Goal: Task Accomplishment & Management: Manage account settings

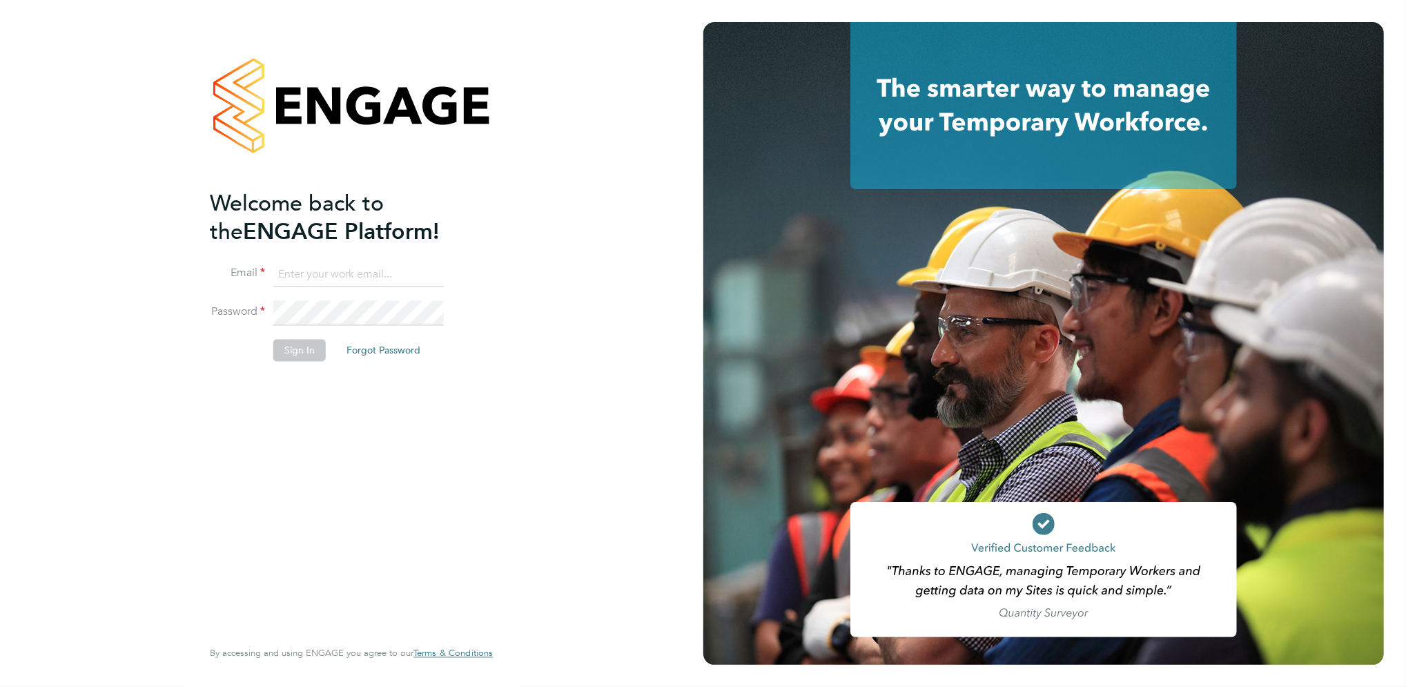
click at [319, 273] on input at bounding box center [358, 274] width 170 height 25
type input "billy.mcnamara@regensolutions.co.uk"
click at [304, 351] on button "Sign In" at bounding box center [299, 350] width 52 height 22
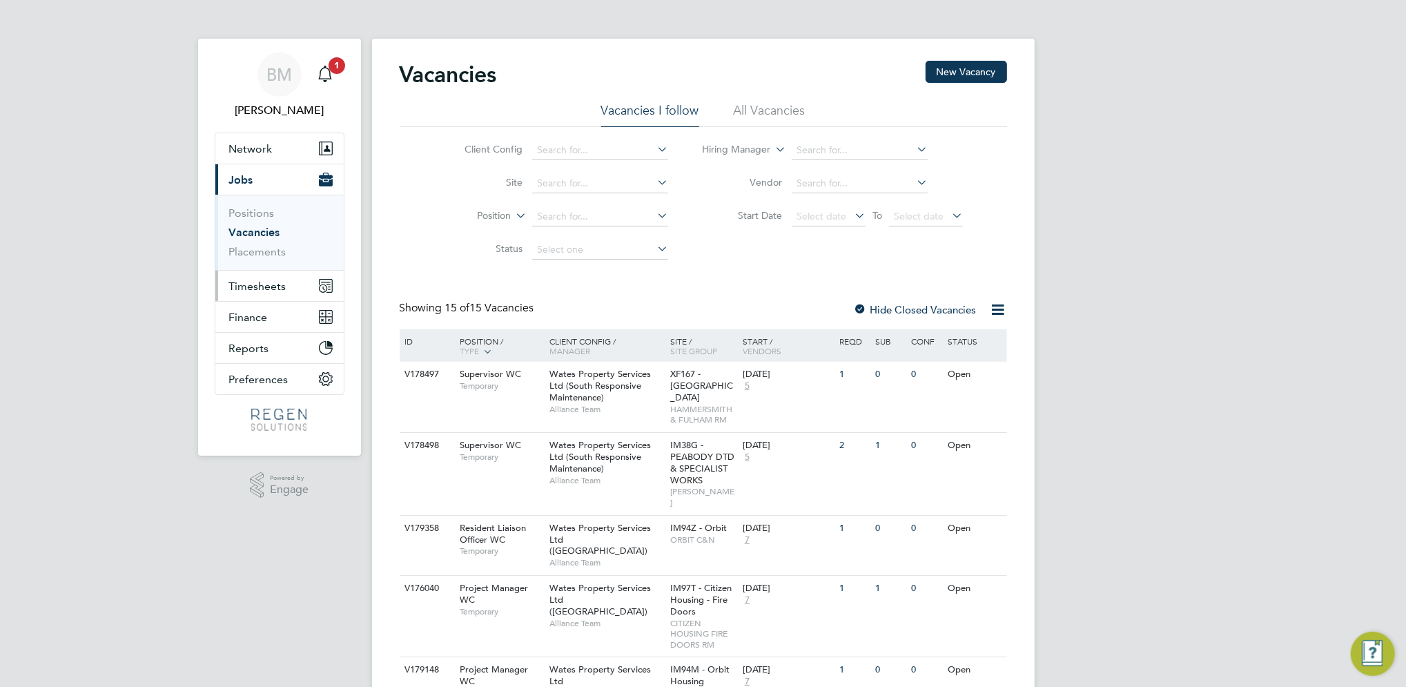
click at [258, 287] on span "Timesheets" at bounding box center [257, 285] width 57 height 13
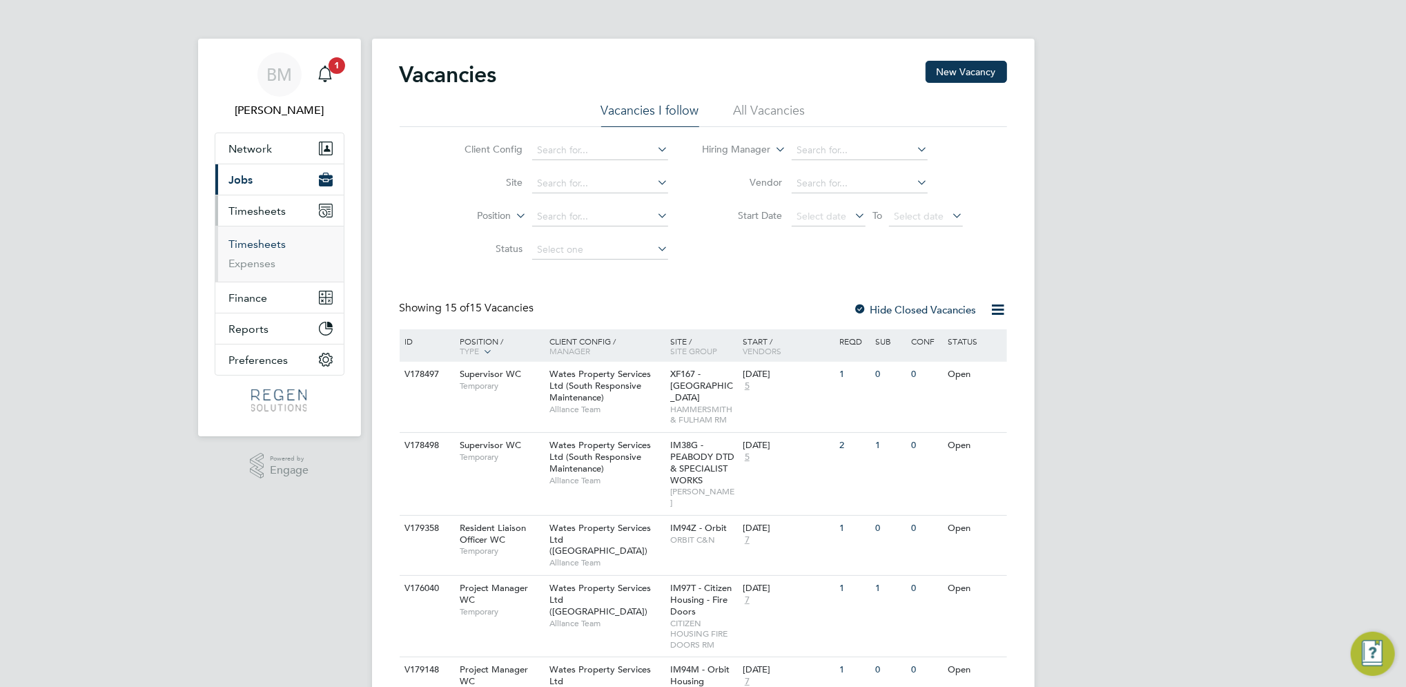
click at [263, 246] on link "Timesheets" at bounding box center [257, 243] width 57 height 13
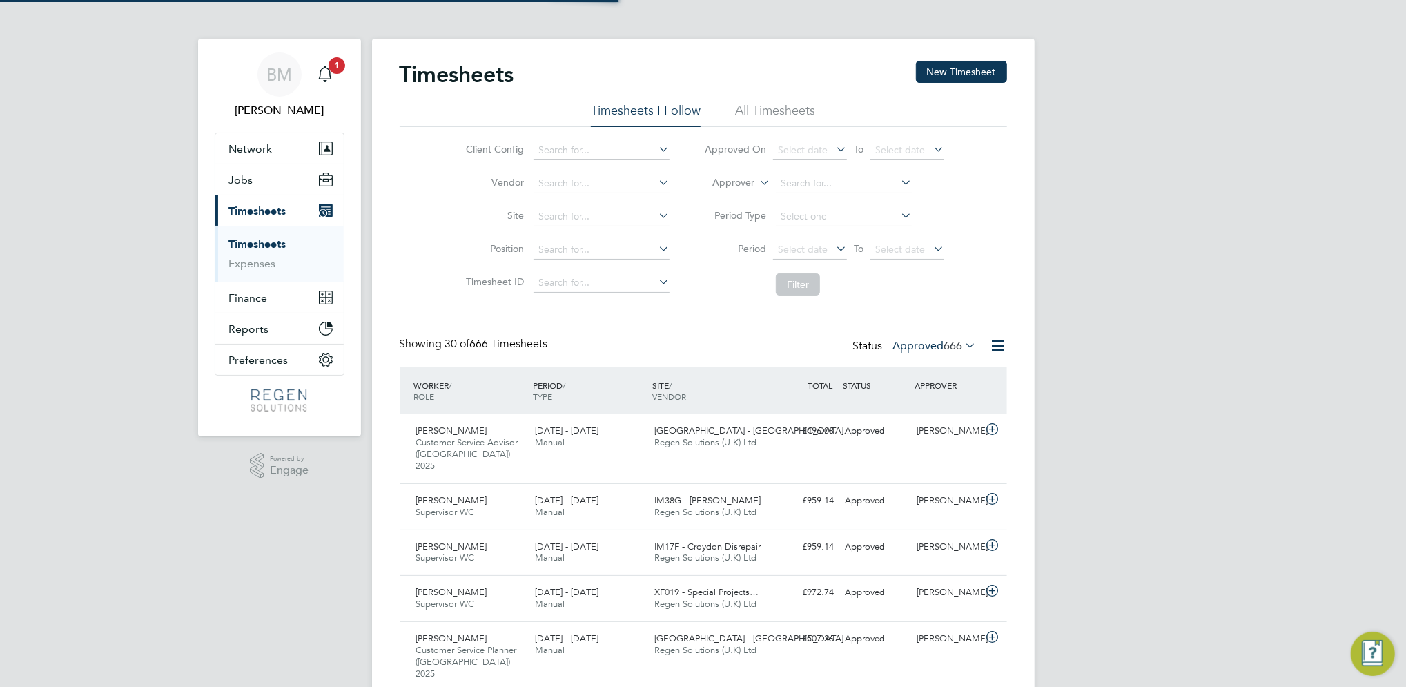
click at [922, 344] on label "Approved 666" at bounding box center [934, 346] width 83 height 14
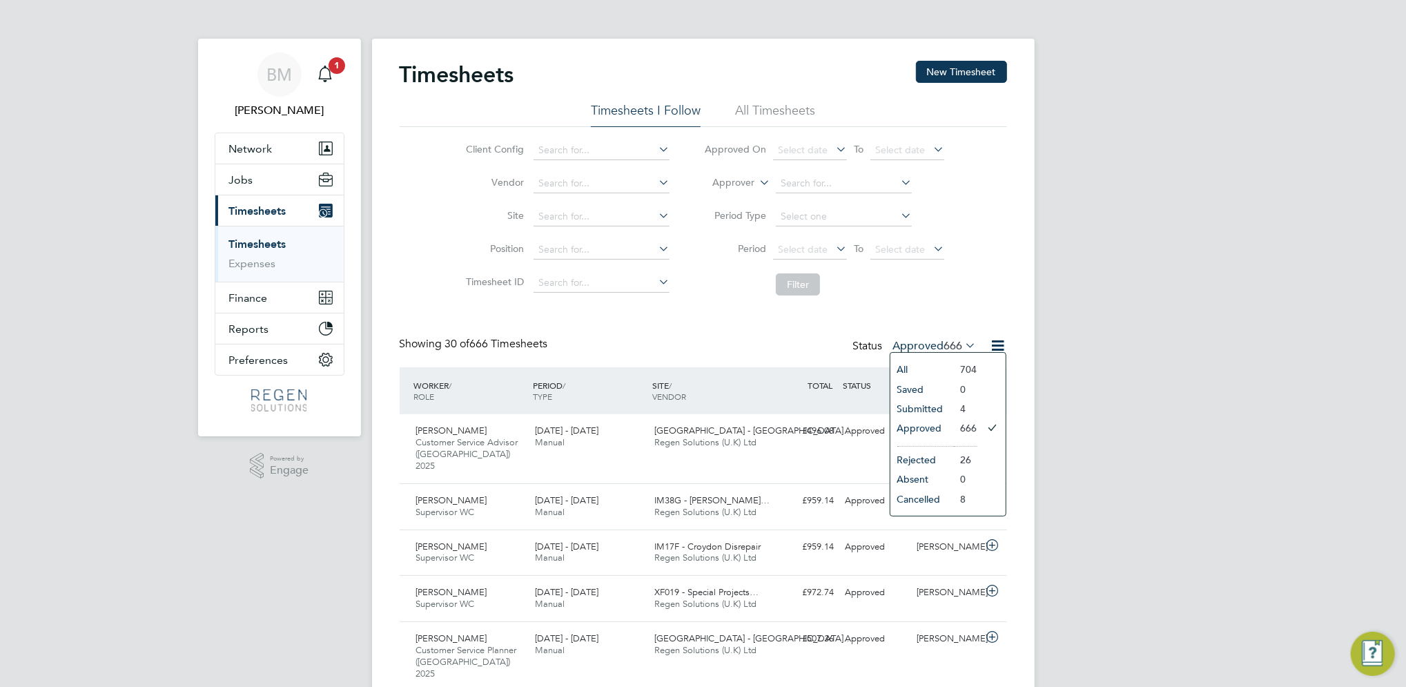
click at [938, 410] on li "Submitted" at bounding box center [921, 408] width 63 height 19
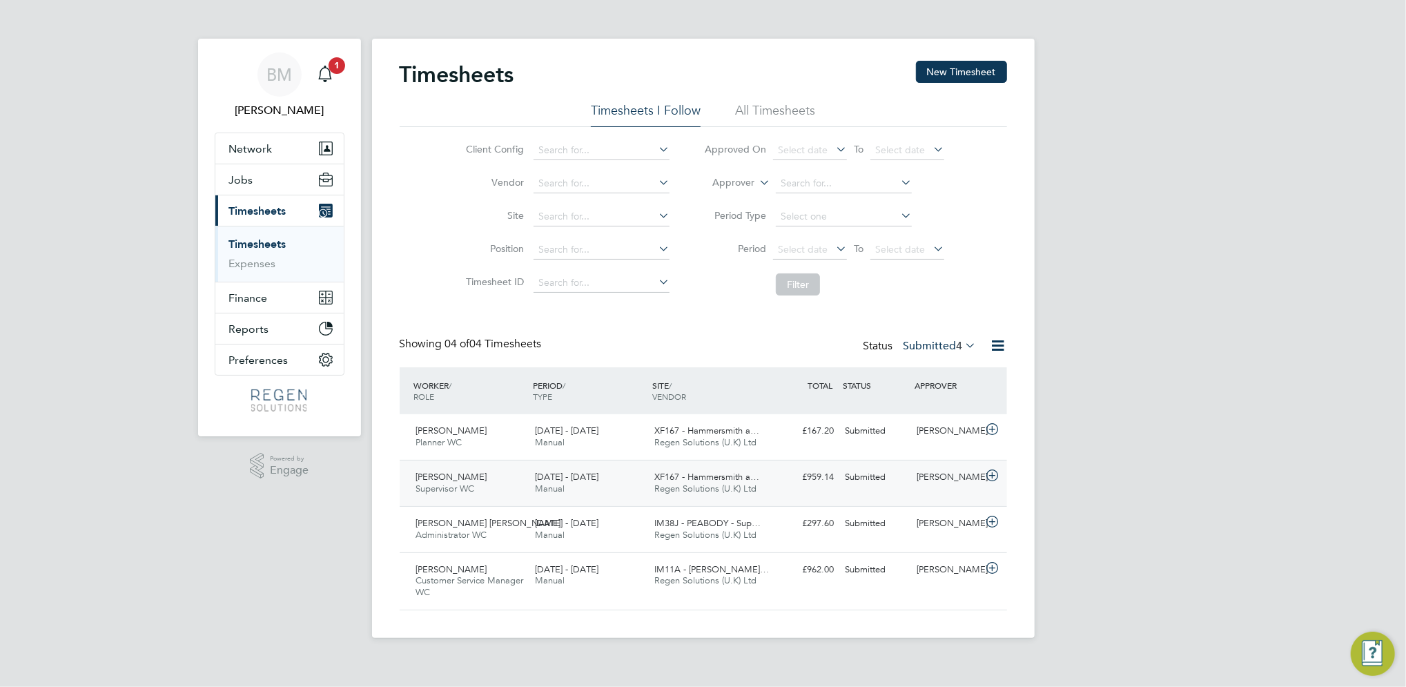
click at [911, 479] on div "[PERSON_NAME]" at bounding box center [947, 477] width 72 height 23
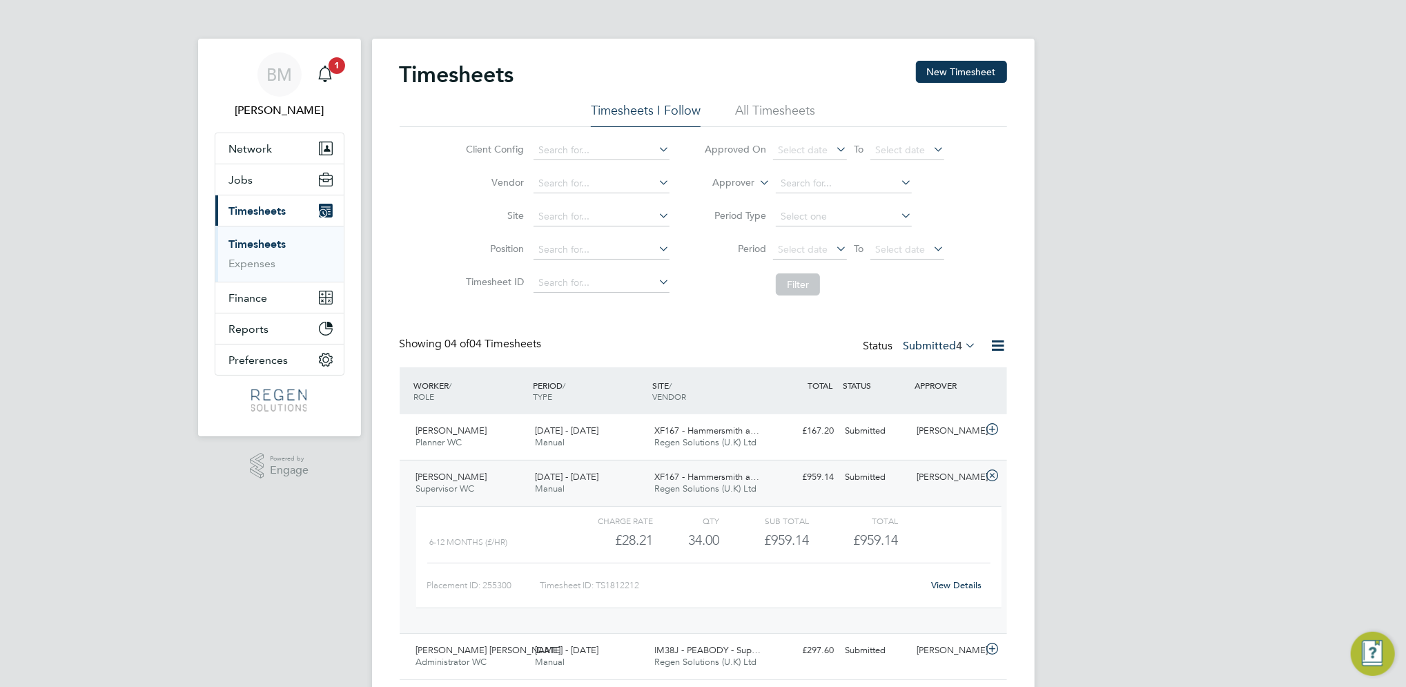
click at [956, 584] on link "View Details" at bounding box center [956, 585] width 50 height 12
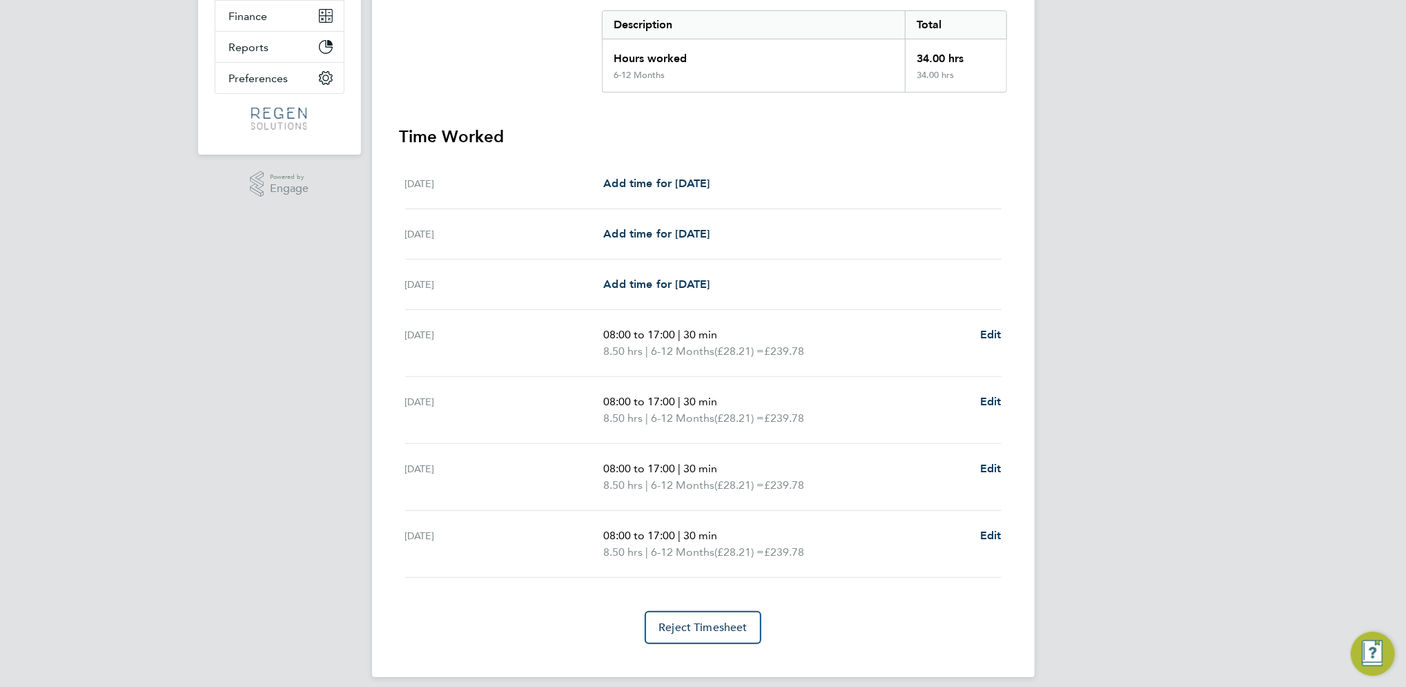
scroll to position [290, 0]
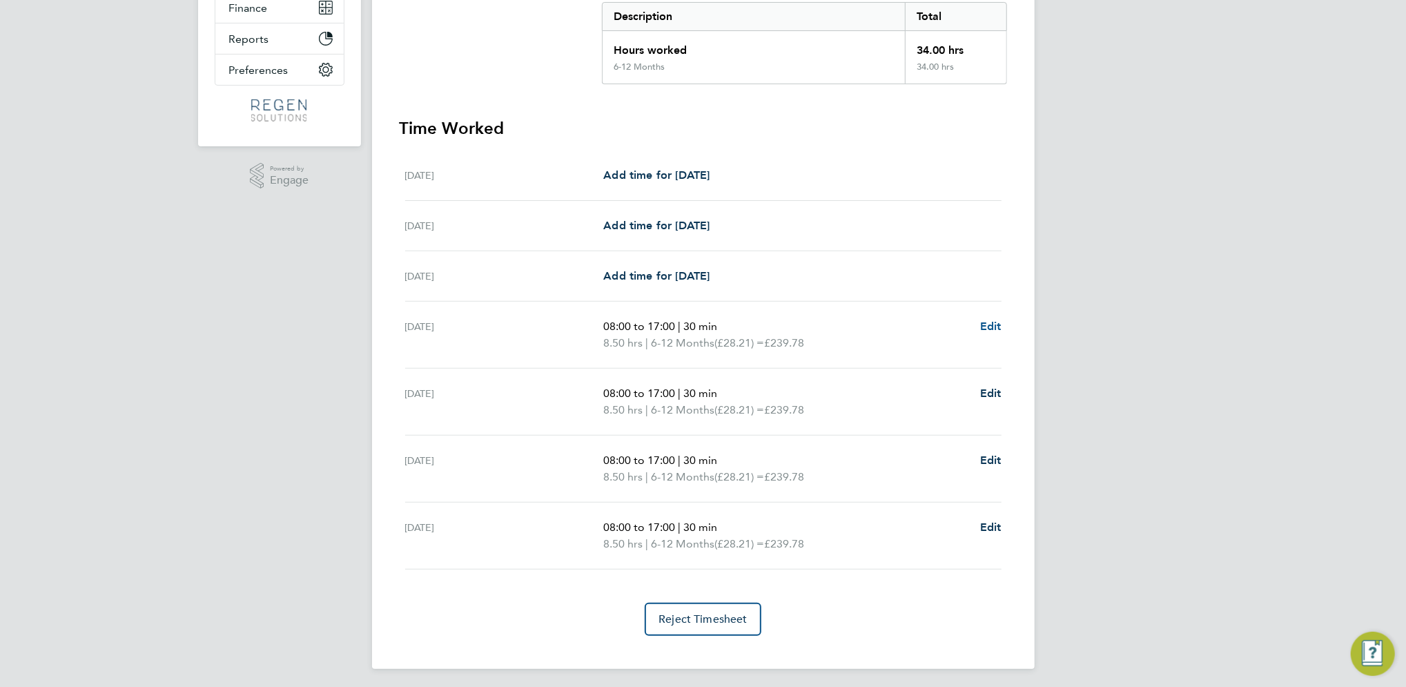
click at [988, 324] on span "Edit" at bounding box center [990, 325] width 21 height 13
select select "30"
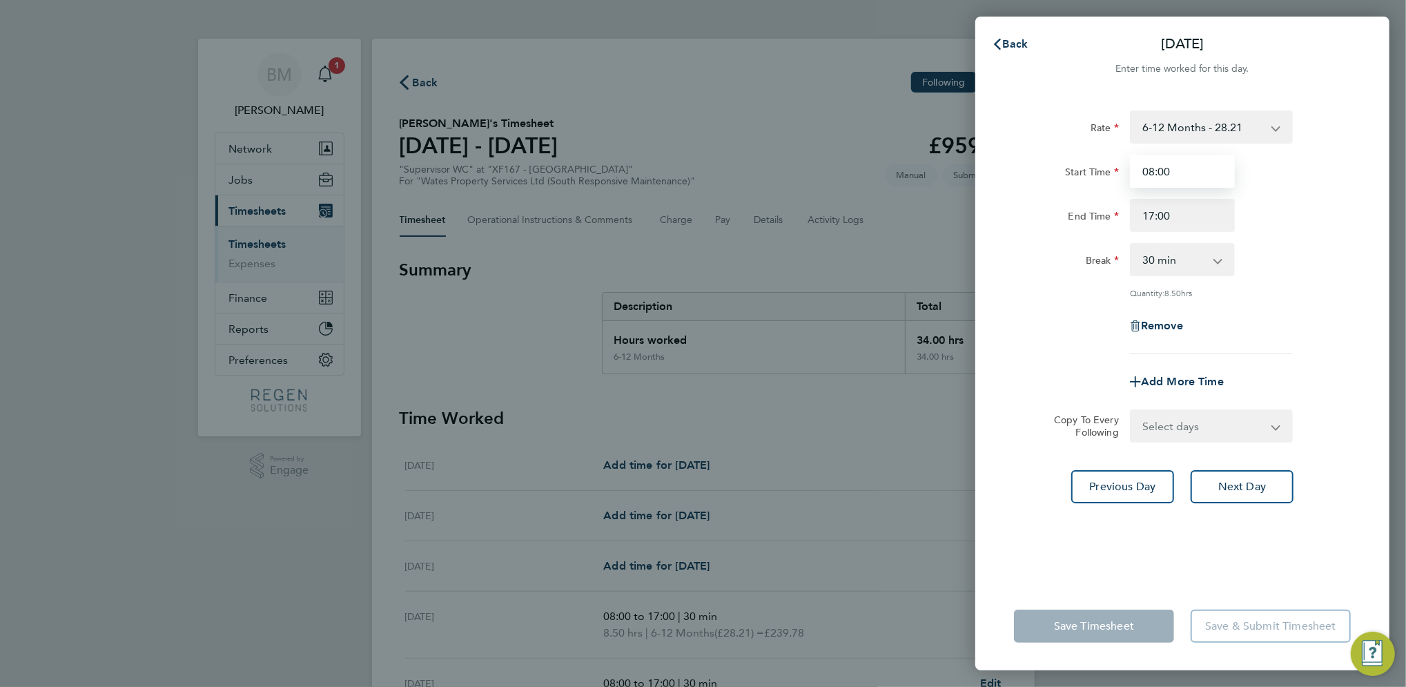
click at [1205, 177] on input "08:00" at bounding box center [1182, 171] width 105 height 33
drag, startPoint x: 1094, startPoint y: 177, endPoint x: 1070, endPoint y: 182, distance: 24.6
click at [1073, 179] on div "Start Time 08:00" at bounding box center [1182, 171] width 348 height 33
type input "00:00"
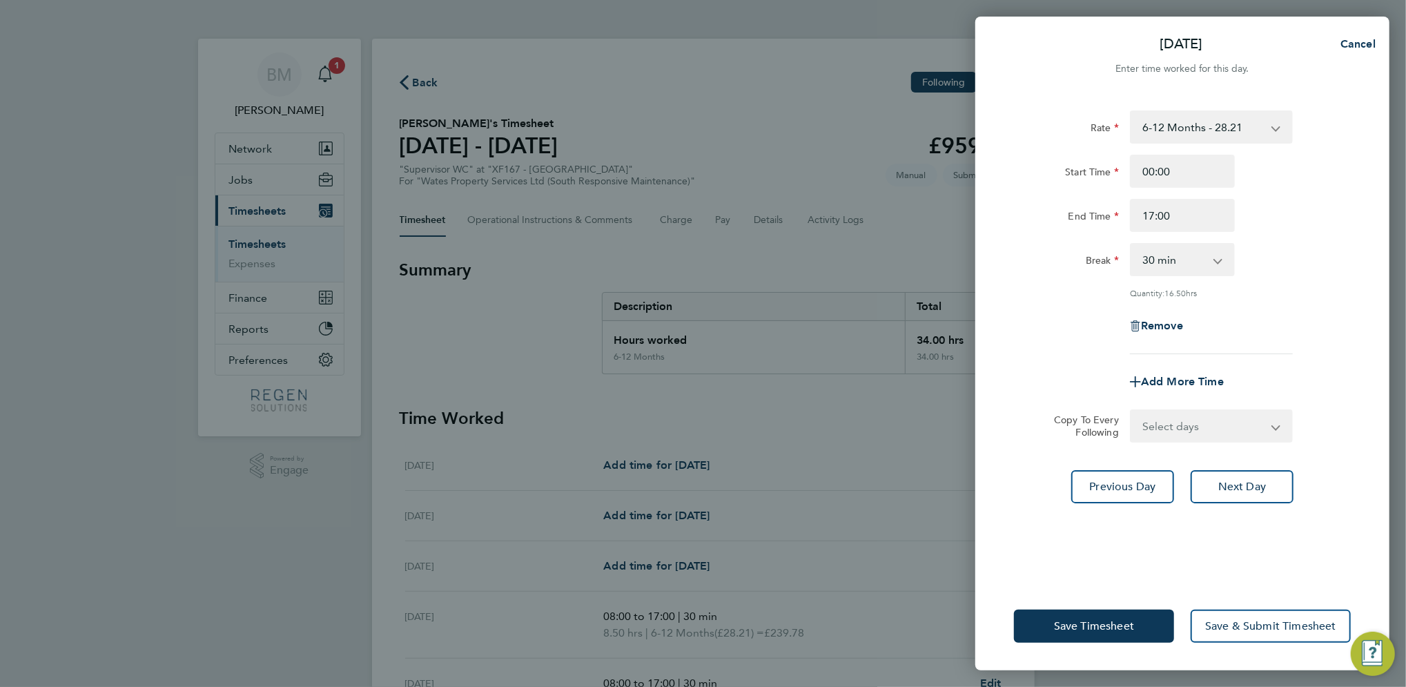
click at [1294, 163] on div "Start Time 00:00" at bounding box center [1182, 171] width 348 height 33
drag, startPoint x: 1196, startPoint y: 217, endPoint x: 1065, endPoint y: 221, distance: 131.2
click at [1052, 221] on div "End Time 17:00" at bounding box center [1182, 215] width 348 height 33
type input "00:00"
click at [1179, 269] on select "0 min 15 min 30 min 45 min 60 min 75 min 90 min" at bounding box center [1174, 259] width 86 height 30
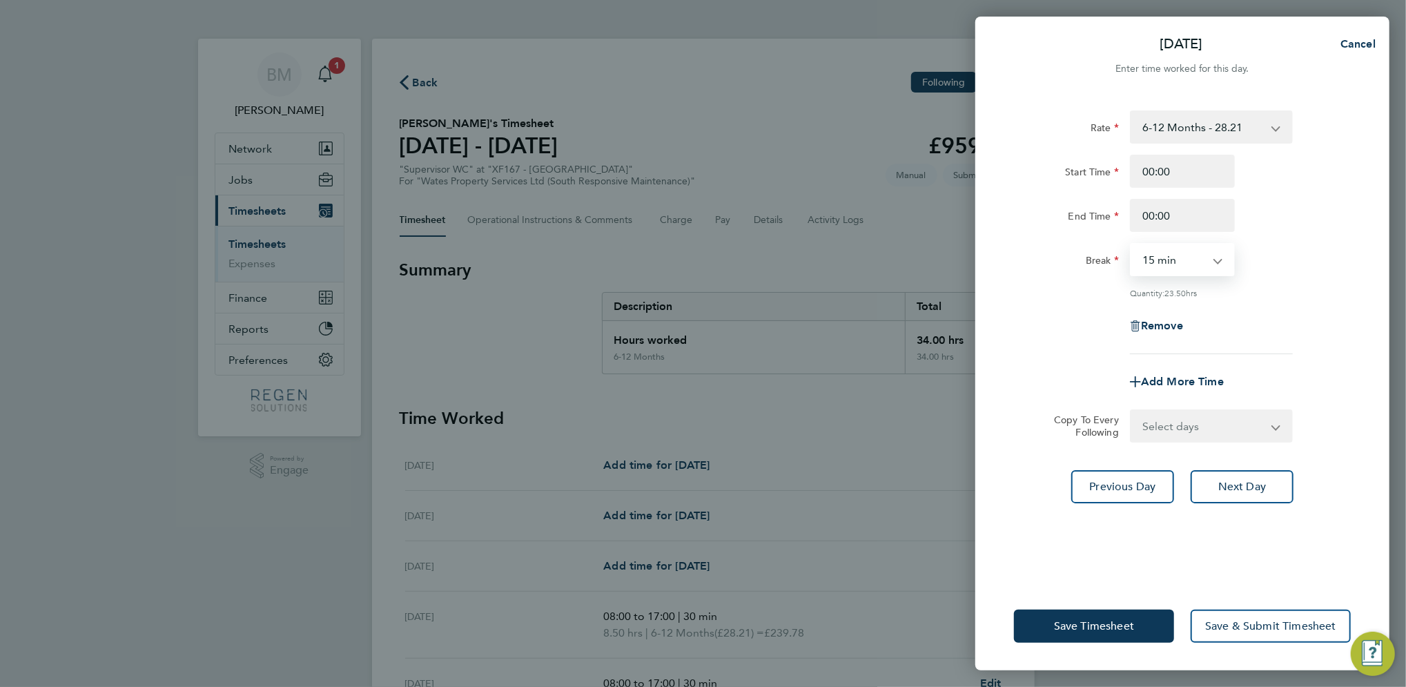
click at [1131, 244] on select "0 min 15 min 30 min 45 min 60 min 75 min 90 min" at bounding box center [1174, 259] width 86 height 30
drag, startPoint x: 1343, startPoint y: 319, endPoint x: 1221, endPoint y: 498, distance: 216.1
click at [1341, 322] on div "Remove" at bounding box center [1182, 325] width 348 height 33
click at [1173, 273] on select "0 min 15 min 30 min 45 min 60 min 75 min 90 min" at bounding box center [1174, 259] width 86 height 30
select select "0"
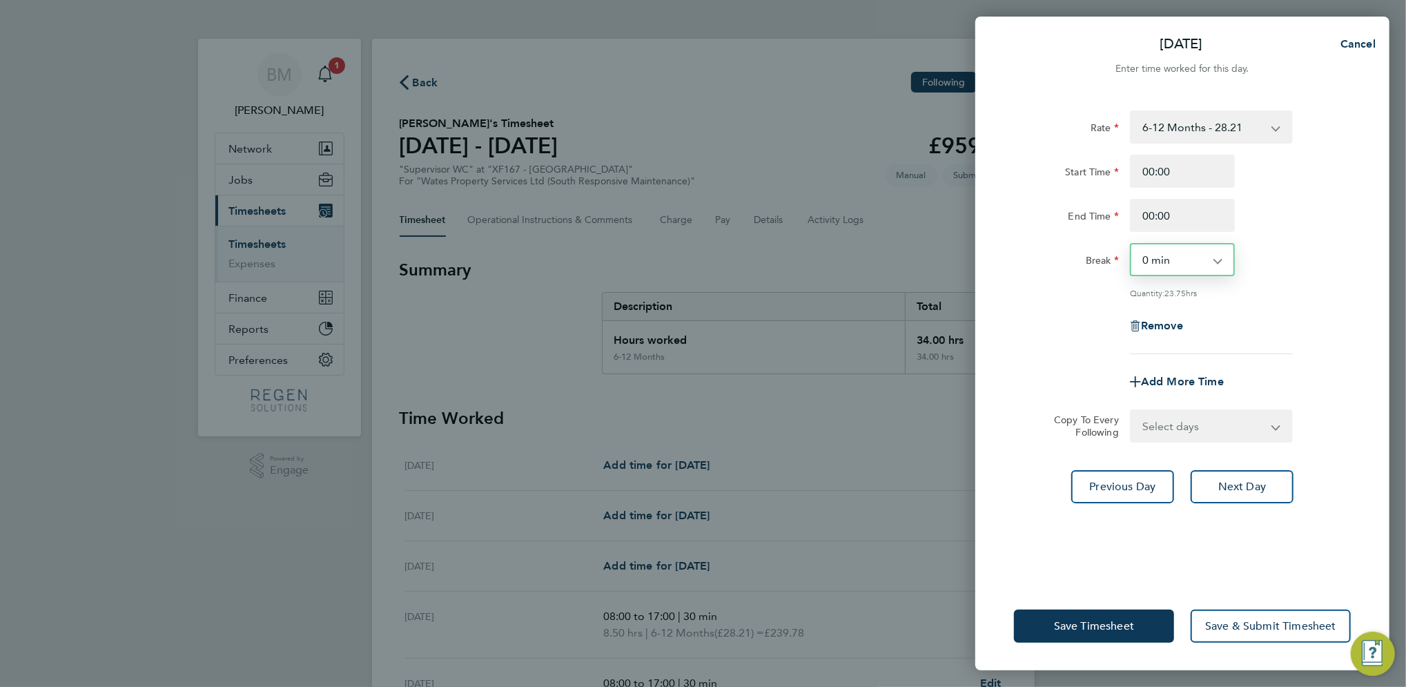
click at [1131, 244] on select "0 min 15 min 30 min 45 min 60 min 75 min 90 min" at bounding box center [1174, 259] width 86 height 30
click at [1257, 489] on span "Next Day" at bounding box center [1242, 487] width 48 height 14
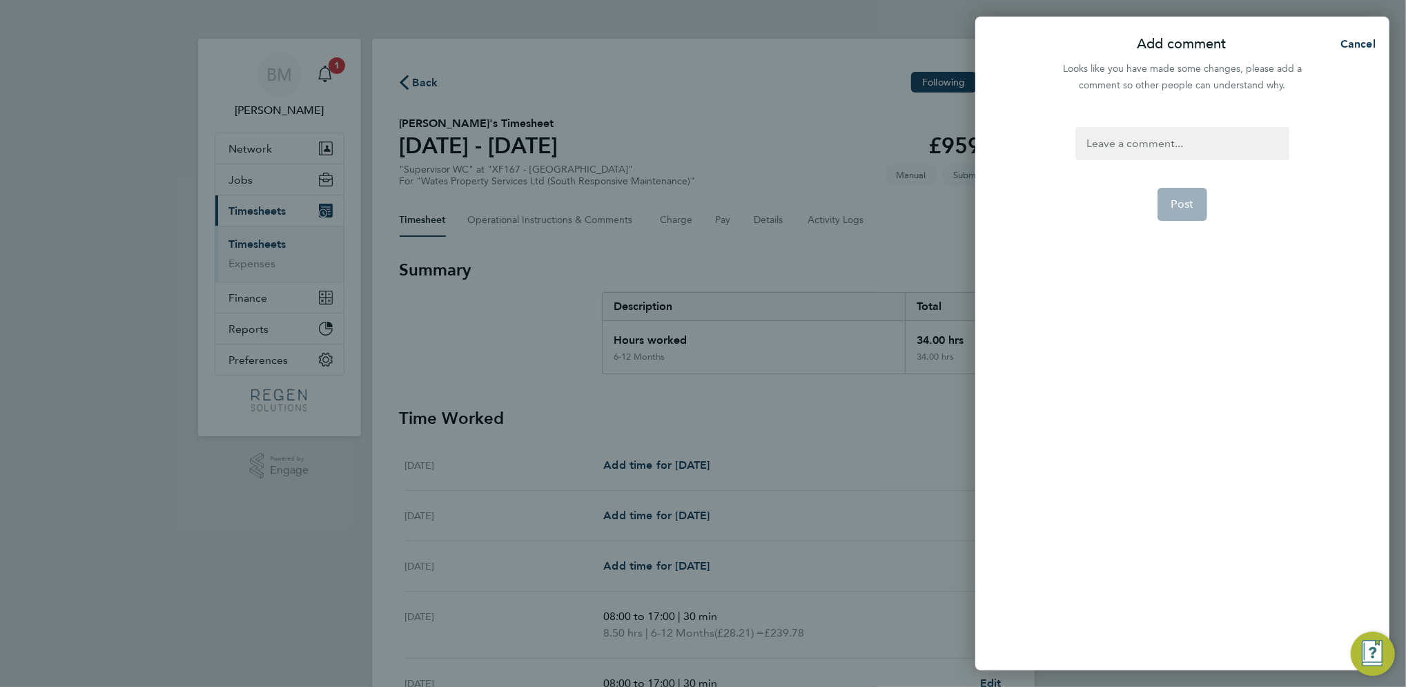
click at [1216, 152] on div at bounding box center [1181, 143] width 213 height 33
click at [1187, 198] on span "Post" at bounding box center [1182, 204] width 23 height 14
select select "30"
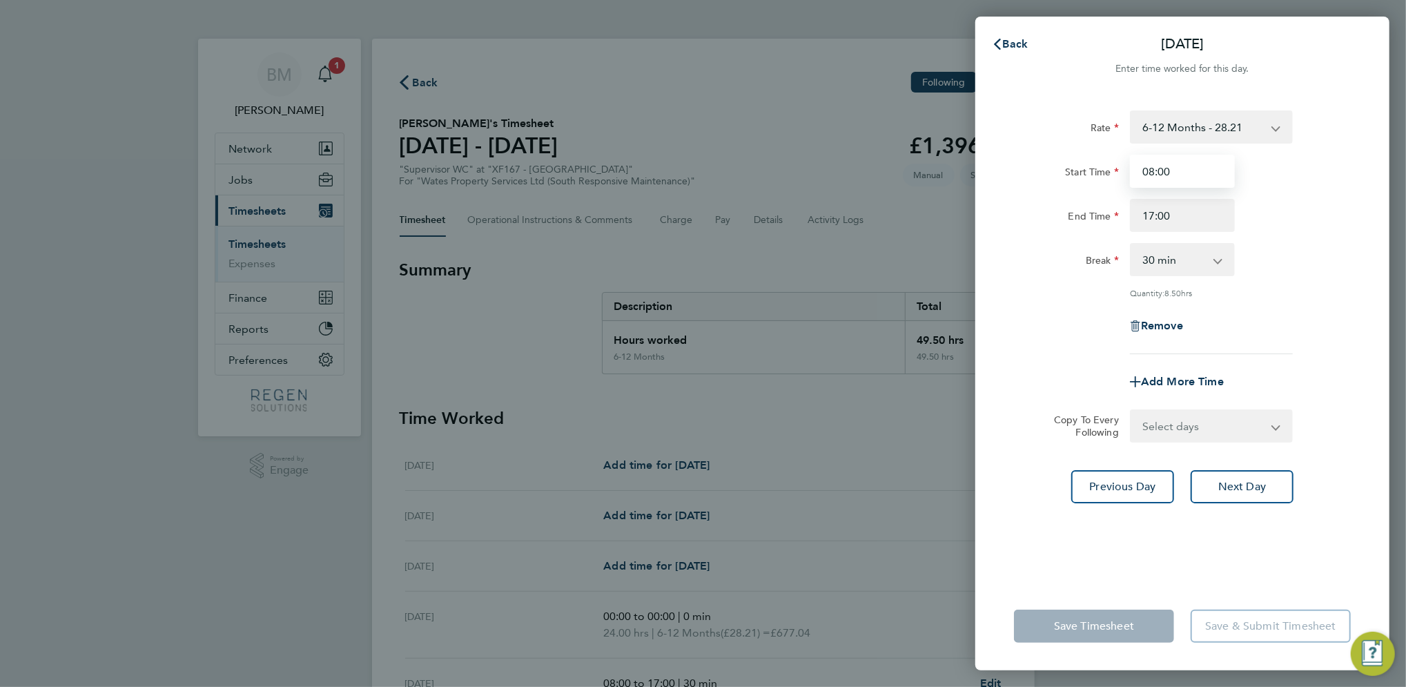
drag, startPoint x: 1156, startPoint y: 171, endPoint x: 1119, endPoint y: 171, distance: 37.3
click at [1121, 171] on div "Start Time 08:00" at bounding box center [1182, 171] width 348 height 33
type input "00:00"
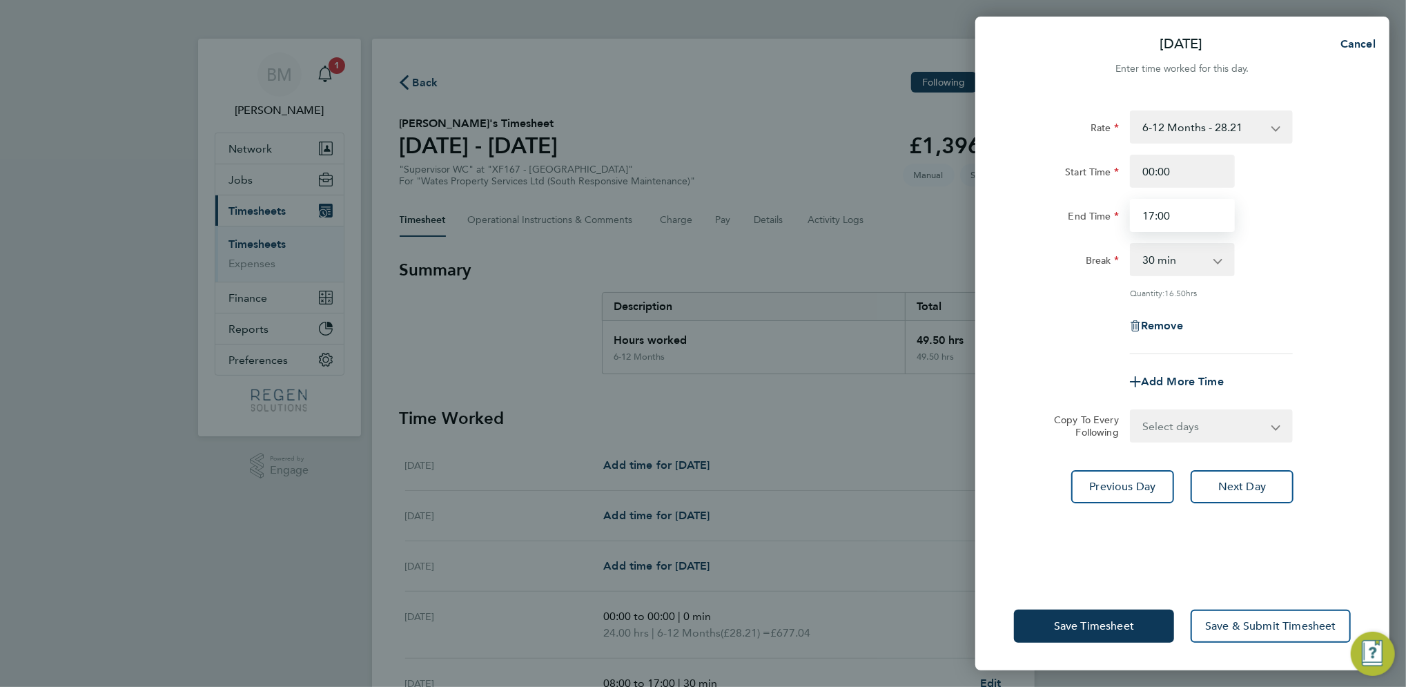
click at [1185, 217] on input "17:00" at bounding box center [1182, 215] width 105 height 33
drag, startPoint x: 1097, startPoint y: 210, endPoint x: 1040, endPoint y: 211, distance: 57.3
click at [1041, 210] on div "End Time 17:00" at bounding box center [1182, 215] width 348 height 33
type input "00:00"
click at [1171, 262] on select "0 min 15 min 30 min 45 min 60 min 75 min 90 min" at bounding box center [1174, 259] width 86 height 30
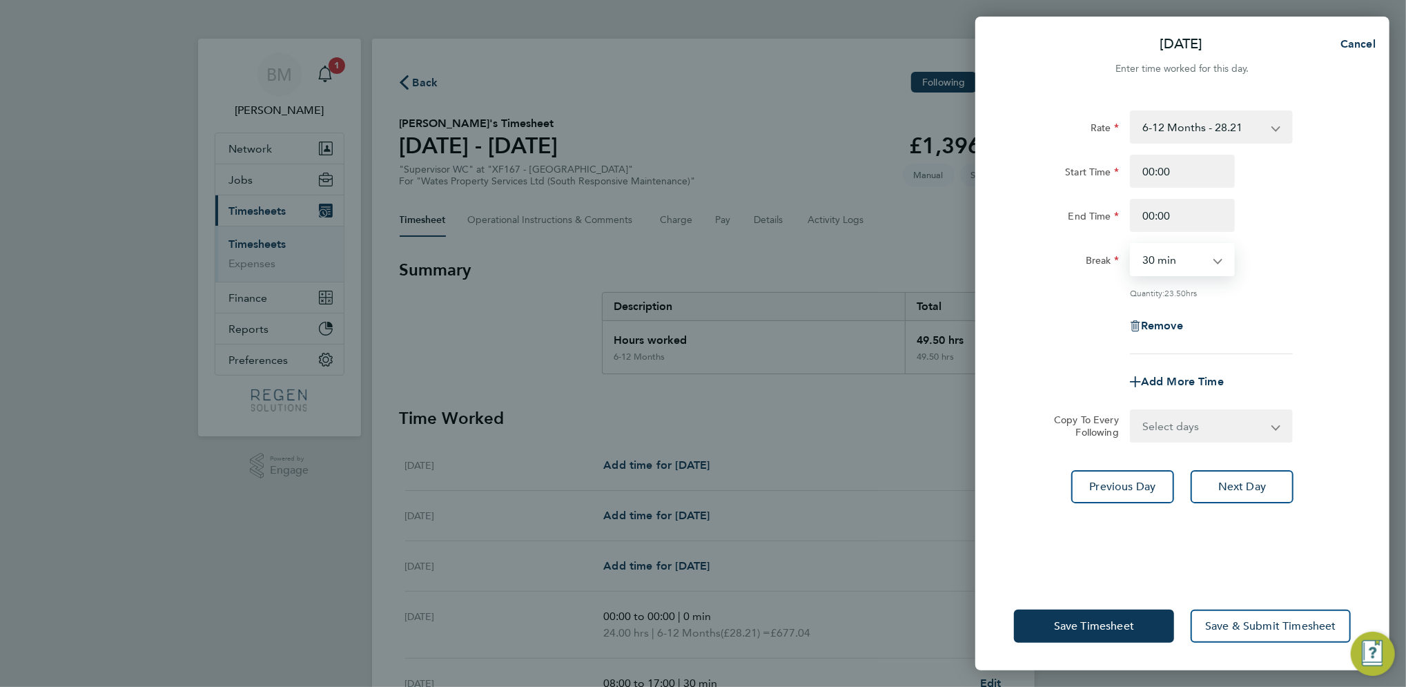
select select "0"
click at [1131, 244] on select "0 min 15 min 30 min 45 min 60 min 75 min 90 min" at bounding box center [1174, 259] width 86 height 30
click at [1260, 489] on span "Next Day" at bounding box center [1242, 487] width 48 height 14
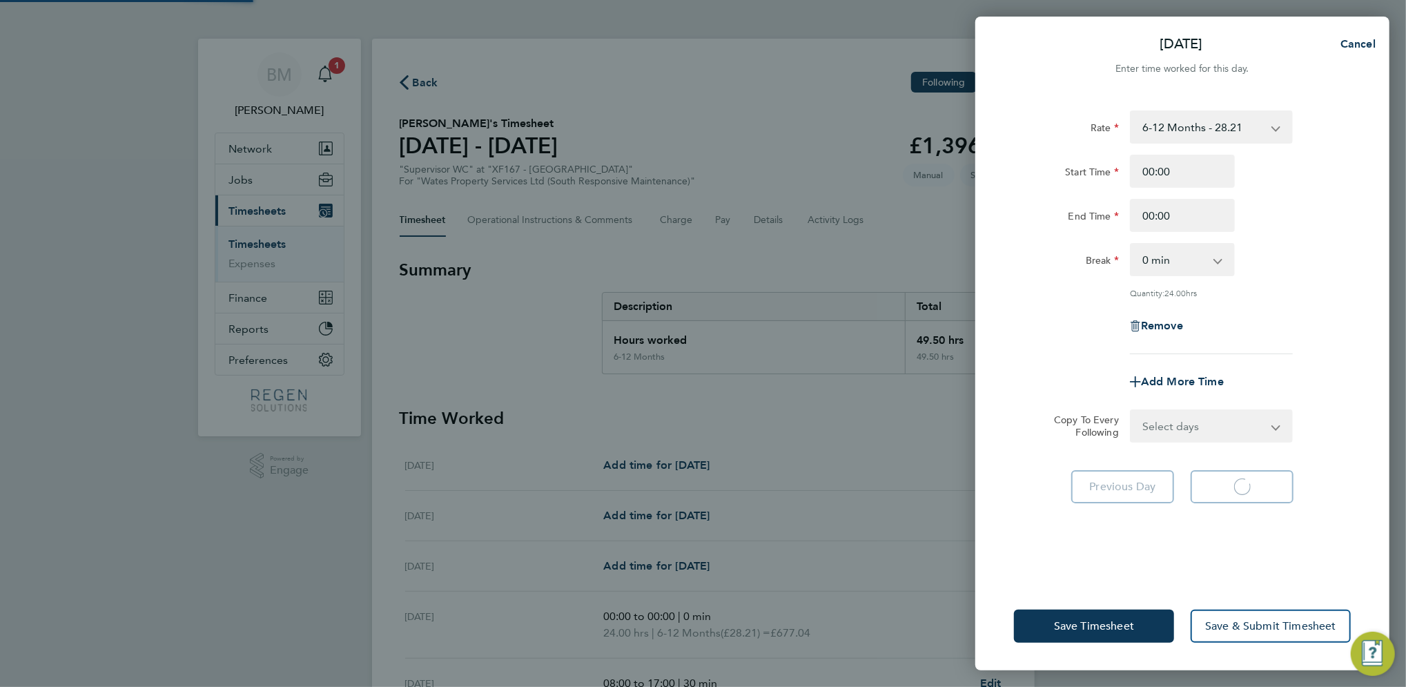
select select "30"
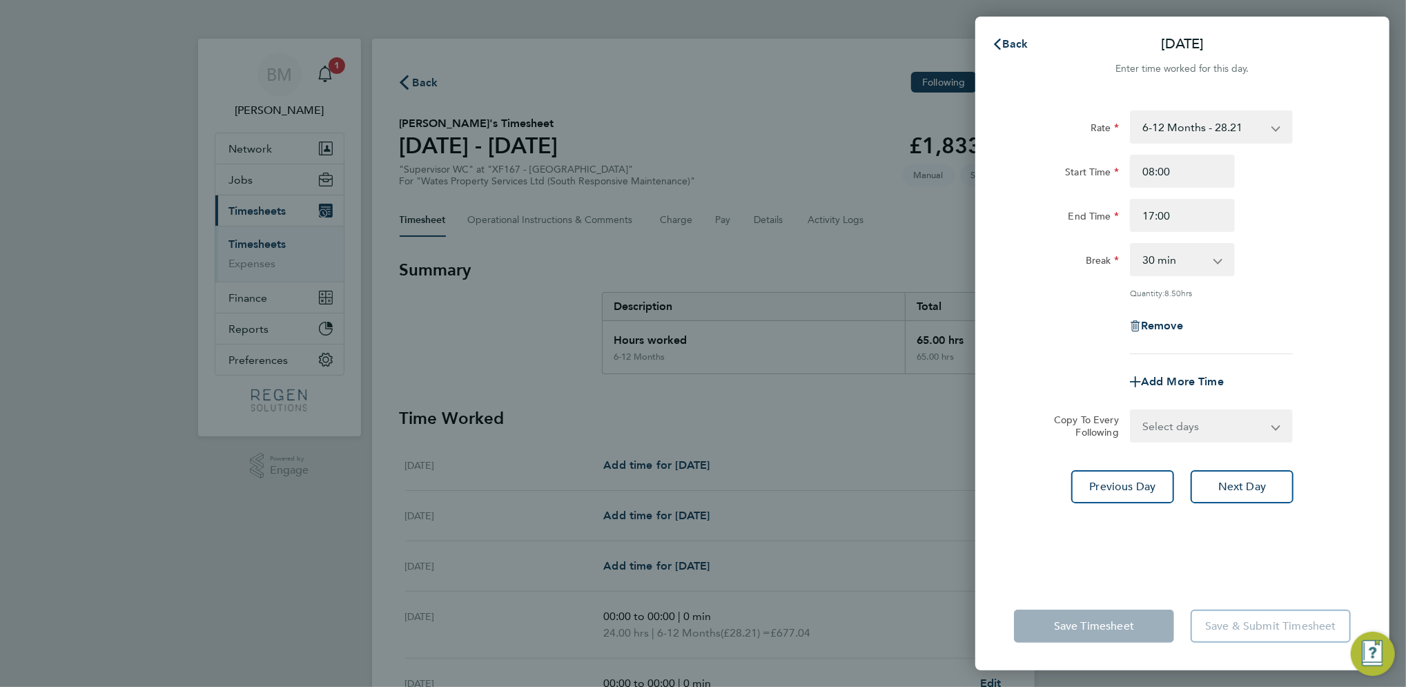
click at [1222, 564] on div "Rate 6-12 Months - 28.21 Start Time 08:00 End Time 17:00 Break 0 min 15 min 30 …" at bounding box center [1182, 338] width 414 height 488
click at [1263, 460] on div "Rate 6-12 Months - 28.21 Start Time 08:00 End Time 17:00 Break 0 min 15 min 30 …" at bounding box center [1182, 338] width 414 height 488
click at [1245, 501] on div "Rate 6-12 Months - 28.21 Start Time 08:00 End Time 17:00 Break 0 min 15 min 30 …" at bounding box center [1182, 338] width 414 height 488
click at [1246, 489] on span "Next Day" at bounding box center [1242, 487] width 48 height 14
select select "30"
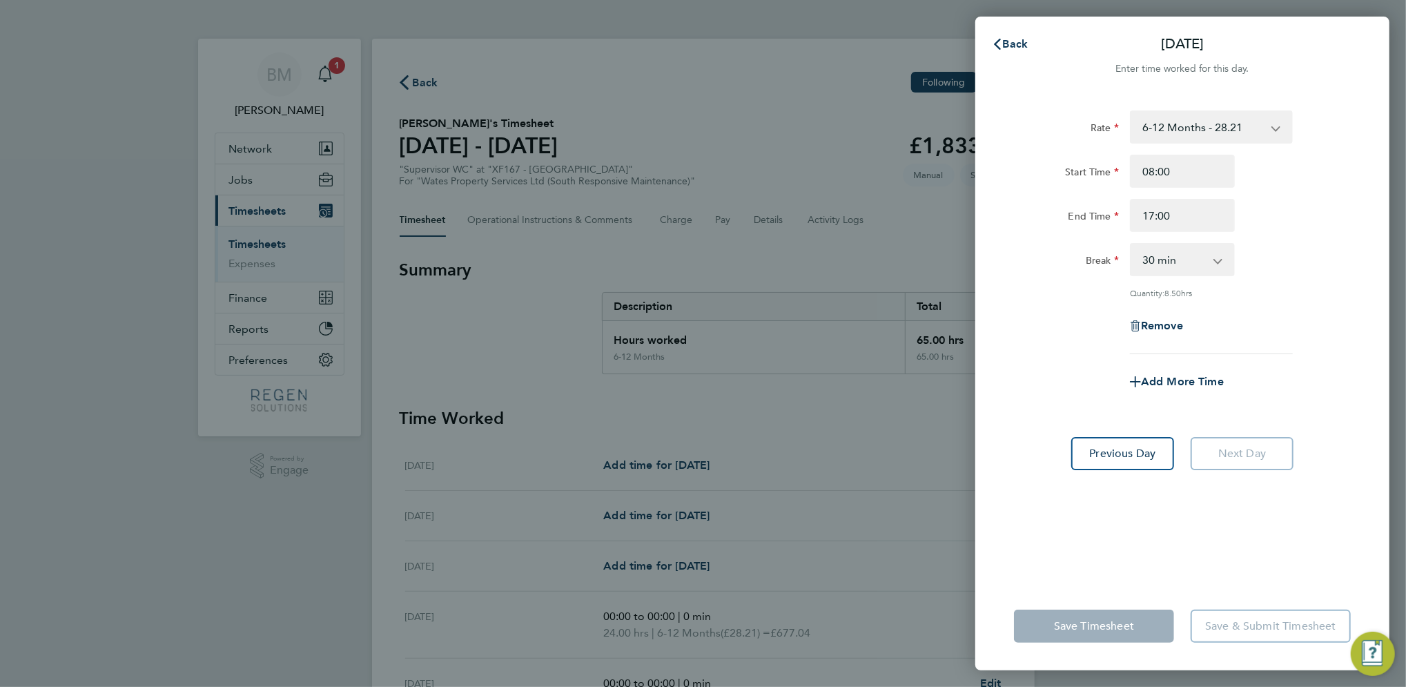
click at [1139, 567] on div "Rate 6-12 Months - 28.21 Start Time 08:00 End Time 17:00 Break 0 min 15 min 30 …" at bounding box center [1182, 338] width 414 height 488
click at [756, 471] on div "Back [DATE] Enter time worked for this day. Rate 6-12 Months - 28.21 Start Time…" at bounding box center [703, 343] width 1406 height 687
click at [909, 353] on div "Back [DATE] Enter time worked for this day. Rate 6-12 Months - 28.21 Start Time…" at bounding box center [703, 343] width 1406 height 687
click at [1006, 41] on span "Back" at bounding box center [1016, 43] width 26 height 13
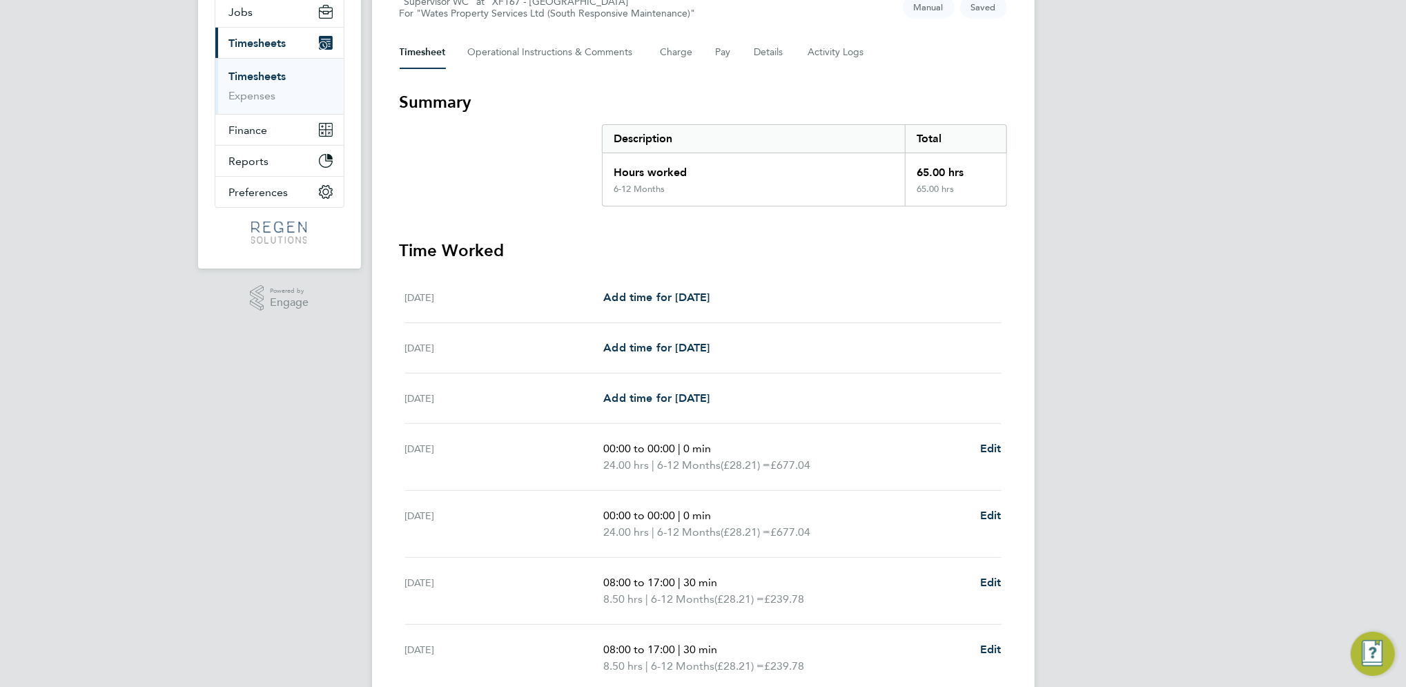
scroll to position [199, 0]
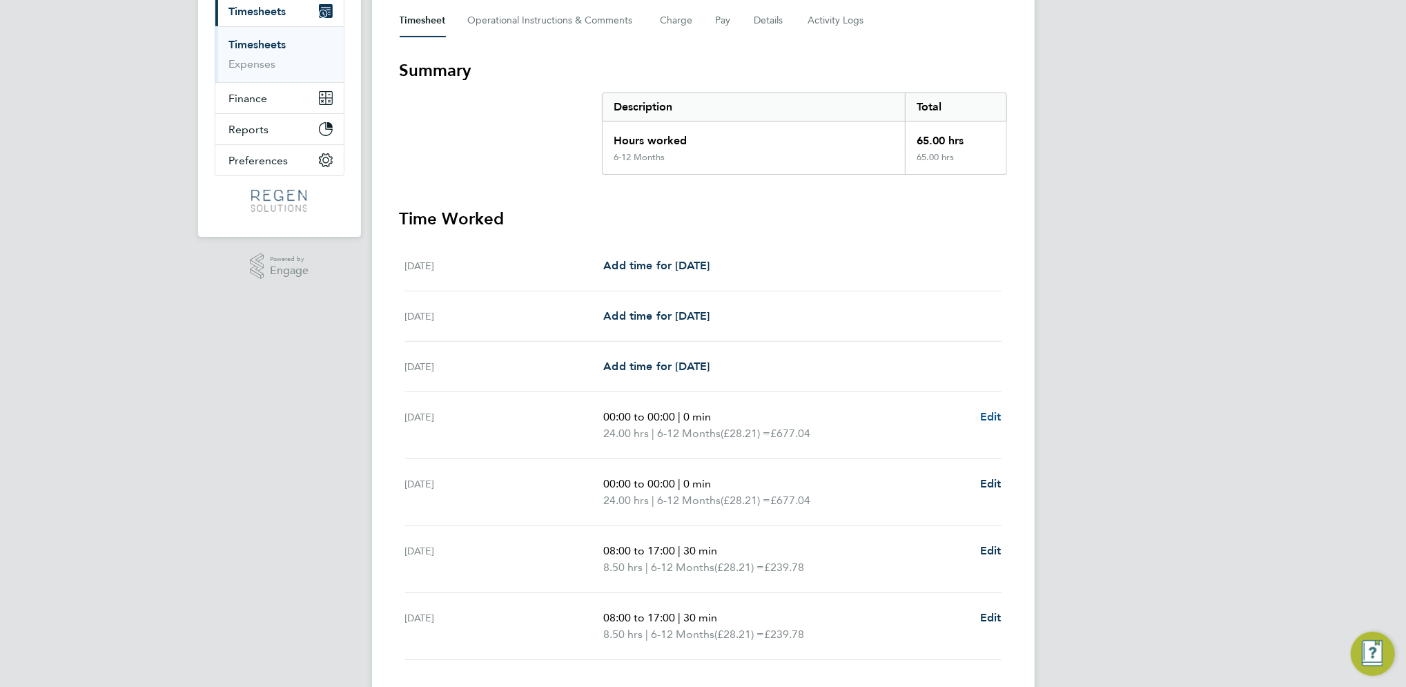
click at [986, 415] on span "Edit" at bounding box center [990, 416] width 21 height 13
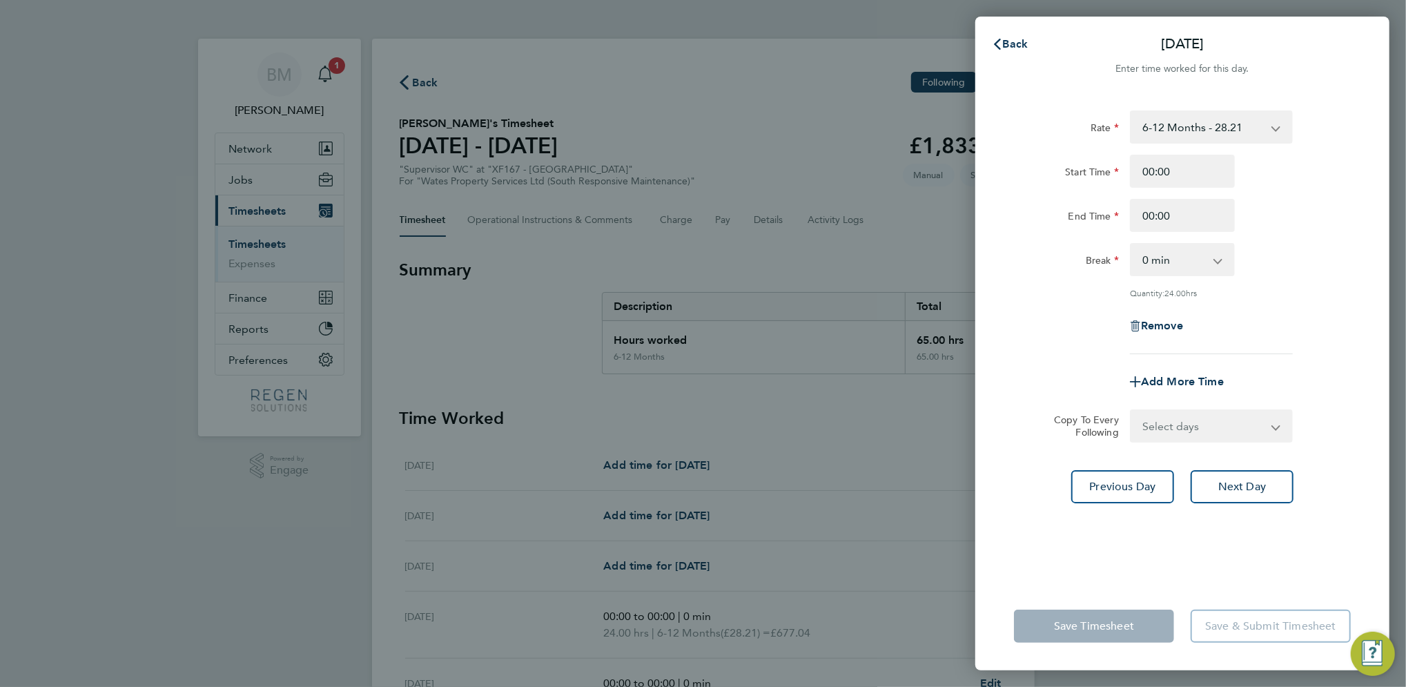
drag, startPoint x: 1205, startPoint y: 190, endPoint x: 1144, endPoint y: 176, distance: 62.9
click at [1144, 176] on div "Start Time 00:00 End Time 00:00" at bounding box center [1182, 193] width 348 height 77
click at [1191, 173] on input "00:00" at bounding box center [1182, 171] width 105 height 33
click at [1255, 331] on div "Rate 6-12 Months - 28.21 Start Time 00:00 End Time 00:00 Break 0 min 15 min 30 …" at bounding box center [1182, 232] width 337 height 244
click at [1359, 458] on div "Rate 6-12 Months - 28.21 Start Time 00:00 End Time 00:00 Break 0 min 15 min 30 …" at bounding box center [1182, 338] width 414 height 488
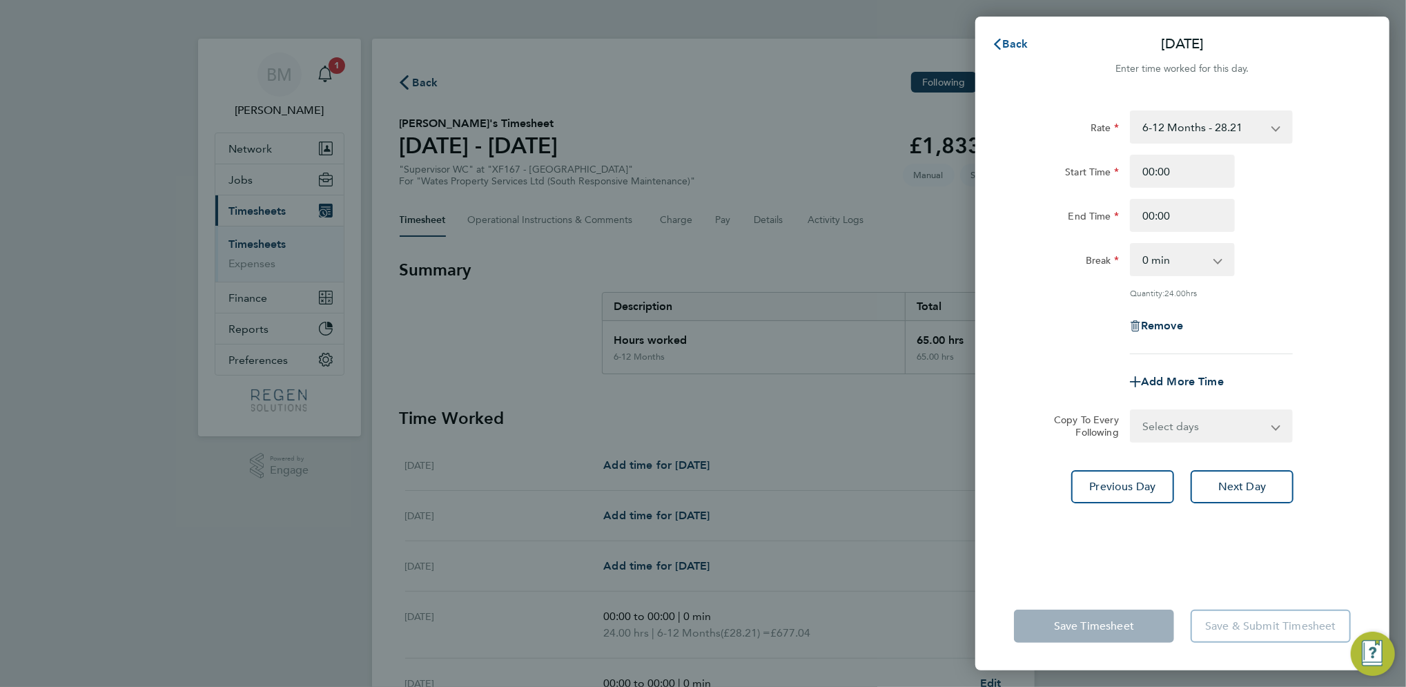
click at [1023, 44] on span "Back" at bounding box center [1016, 43] width 26 height 13
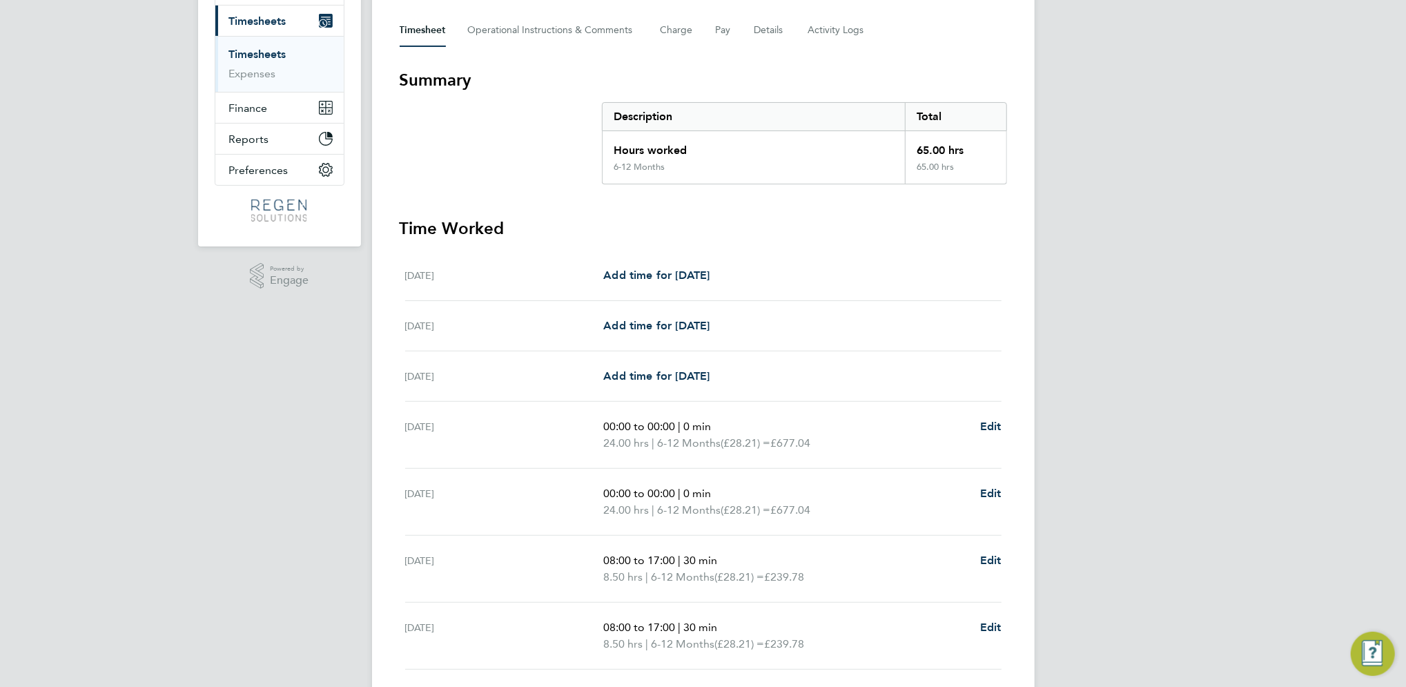
scroll to position [291, 0]
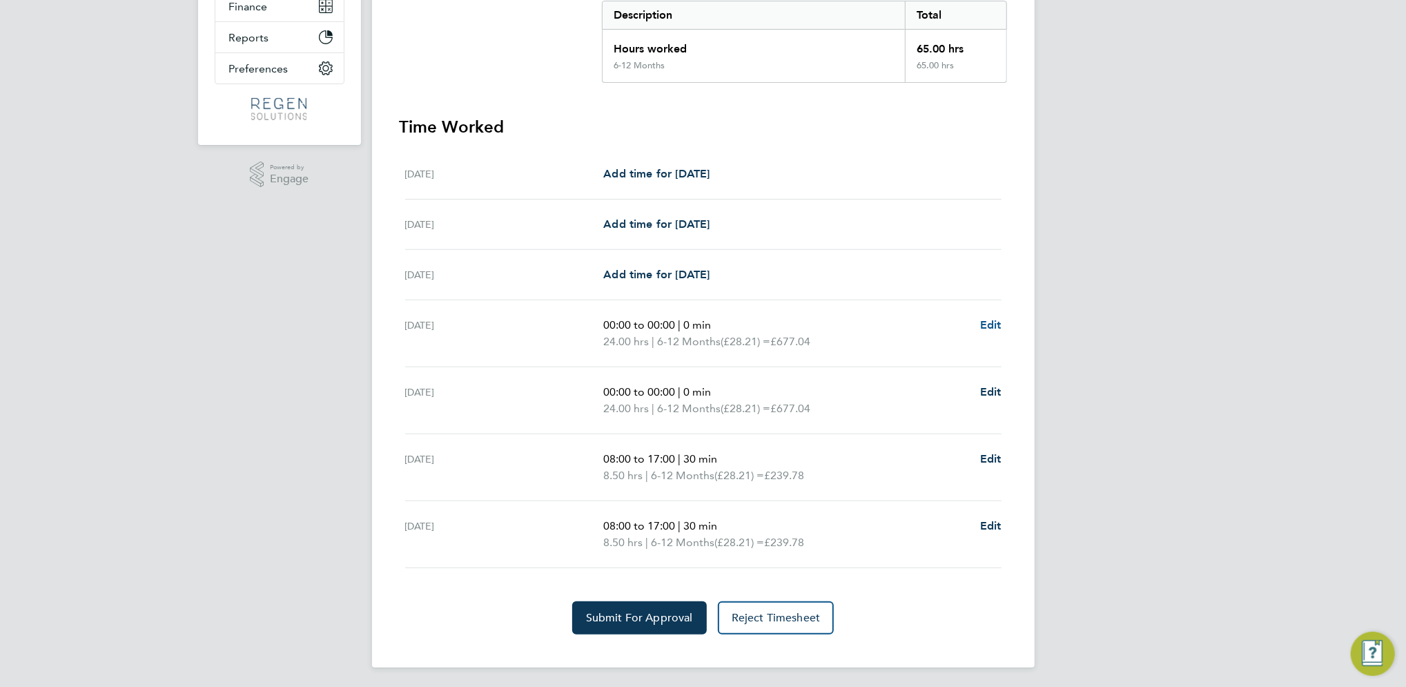
click at [984, 326] on span "Edit" at bounding box center [990, 324] width 21 height 13
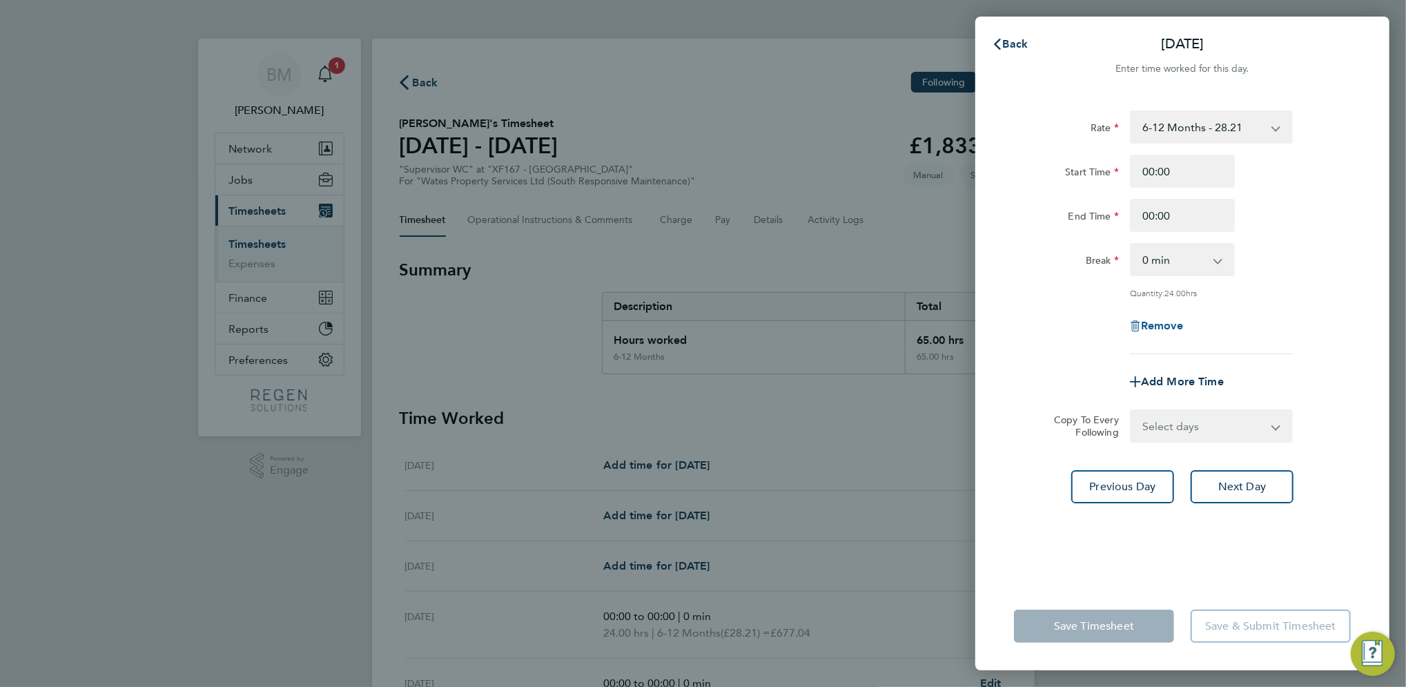
click at [1166, 327] on span "Remove" at bounding box center [1162, 325] width 42 height 13
select select "null"
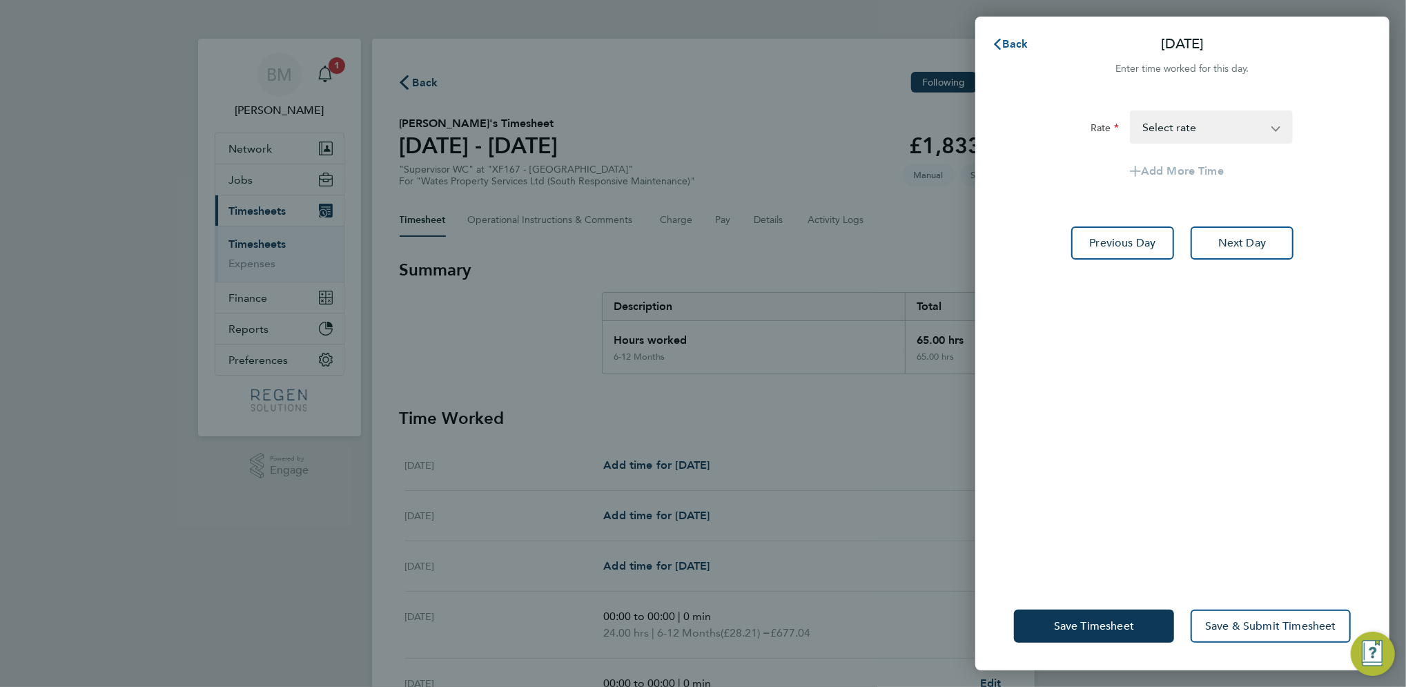
click at [1012, 39] on span "Back" at bounding box center [1016, 43] width 26 height 13
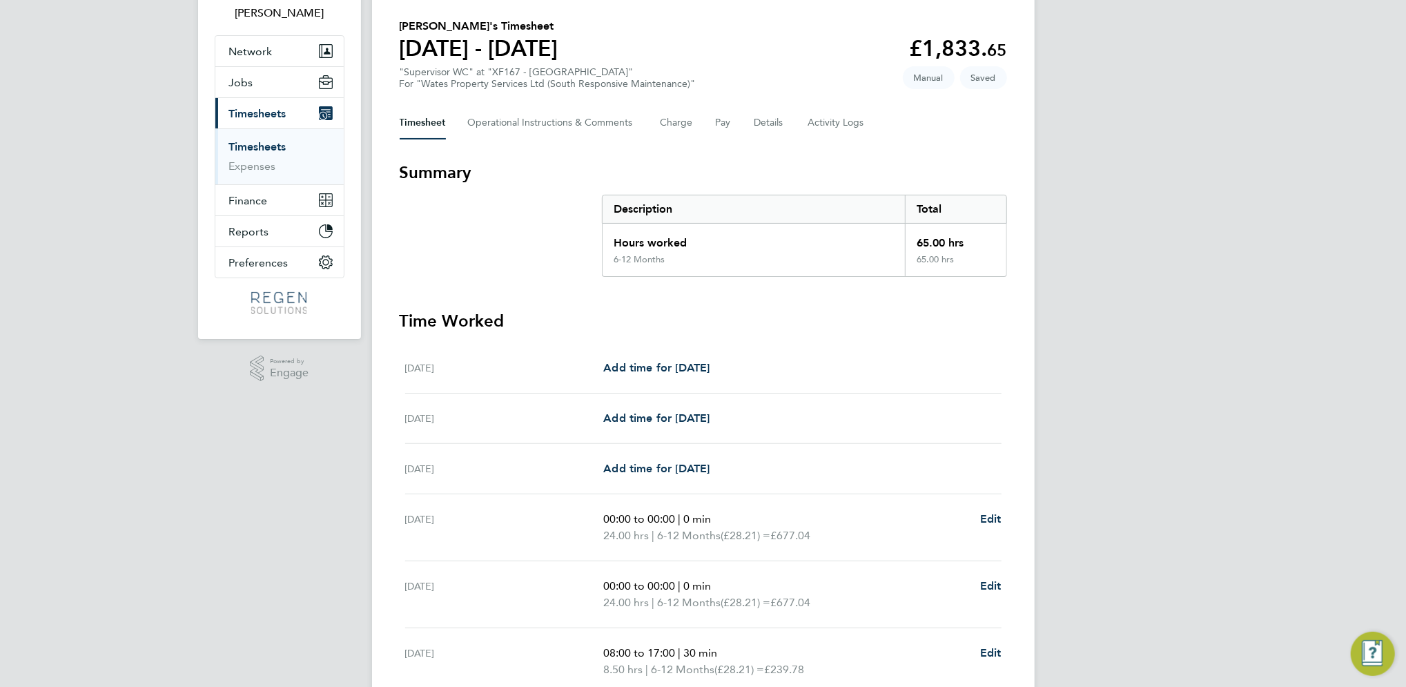
scroll to position [276, 0]
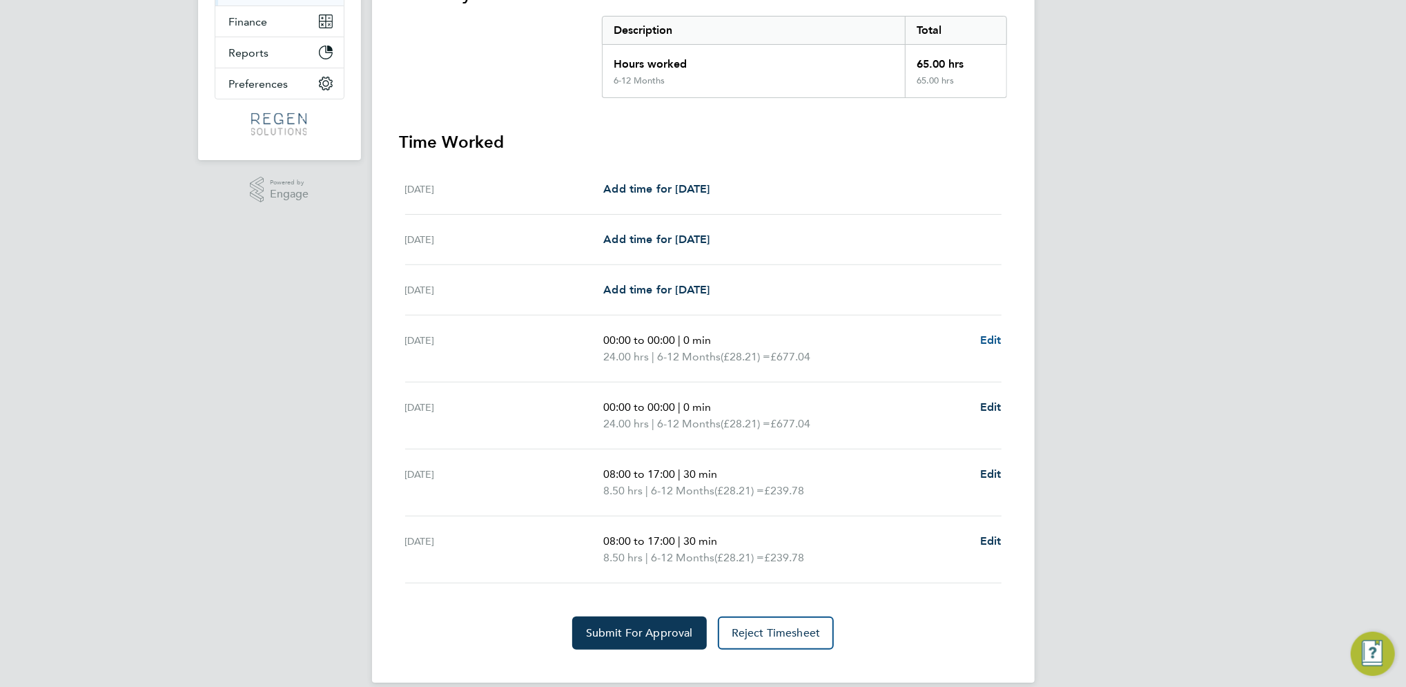
click at [994, 333] on span "Edit" at bounding box center [990, 339] width 21 height 13
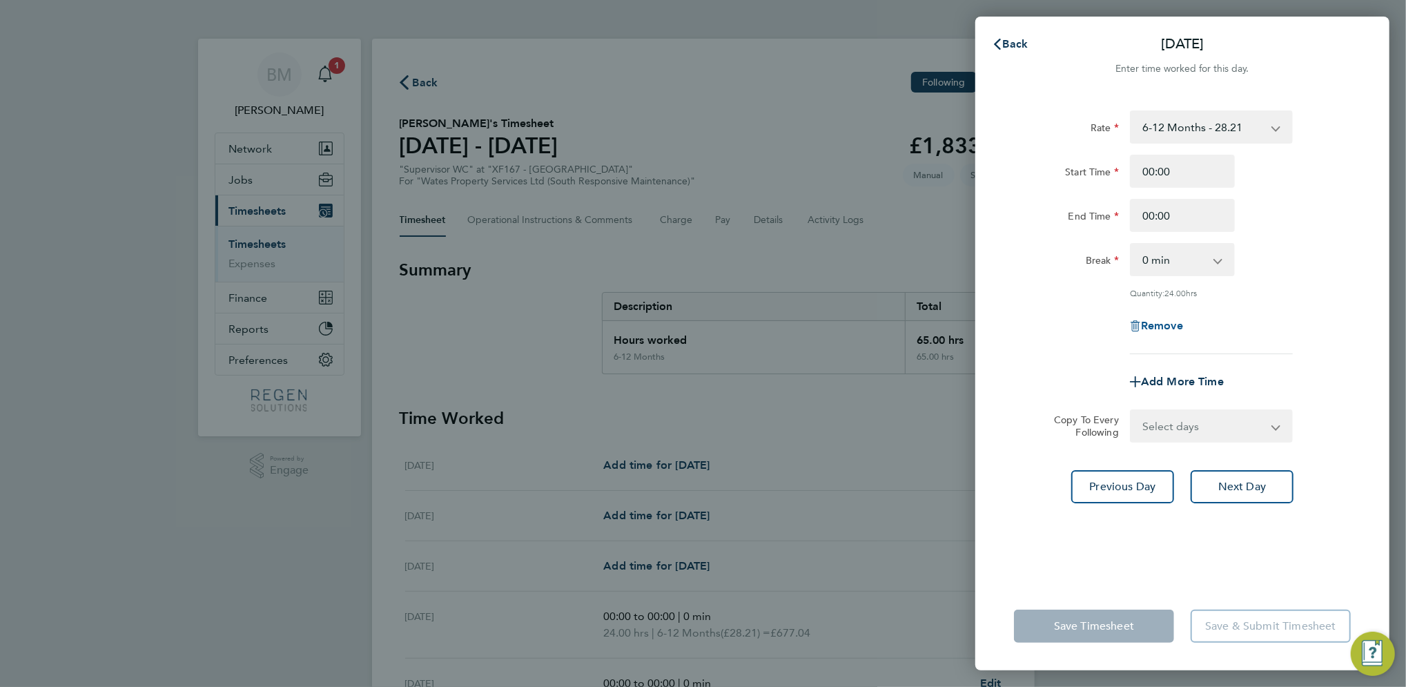
click at [1150, 328] on span "Remove" at bounding box center [1162, 325] width 42 height 13
select select "null"
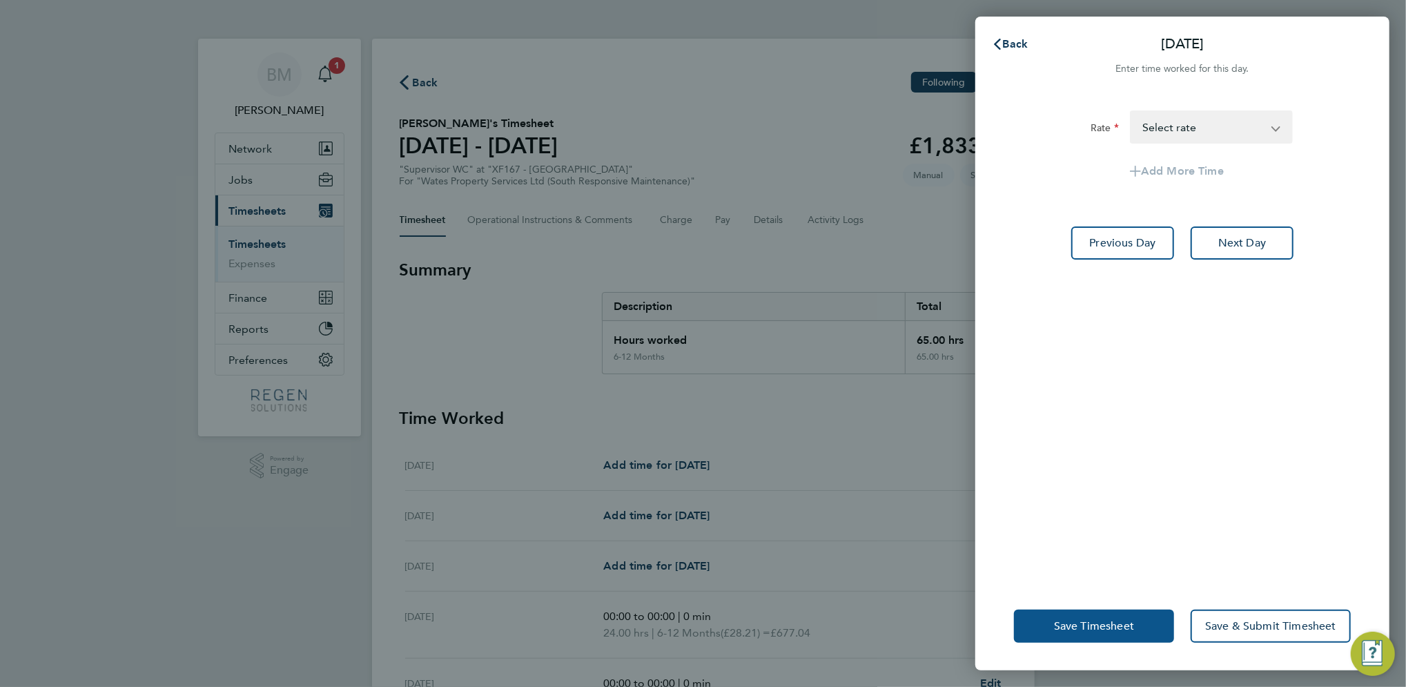
click at [1128, 629] on span "Save Timesheet" at bounding box center [1094, 626] width 80 height 14
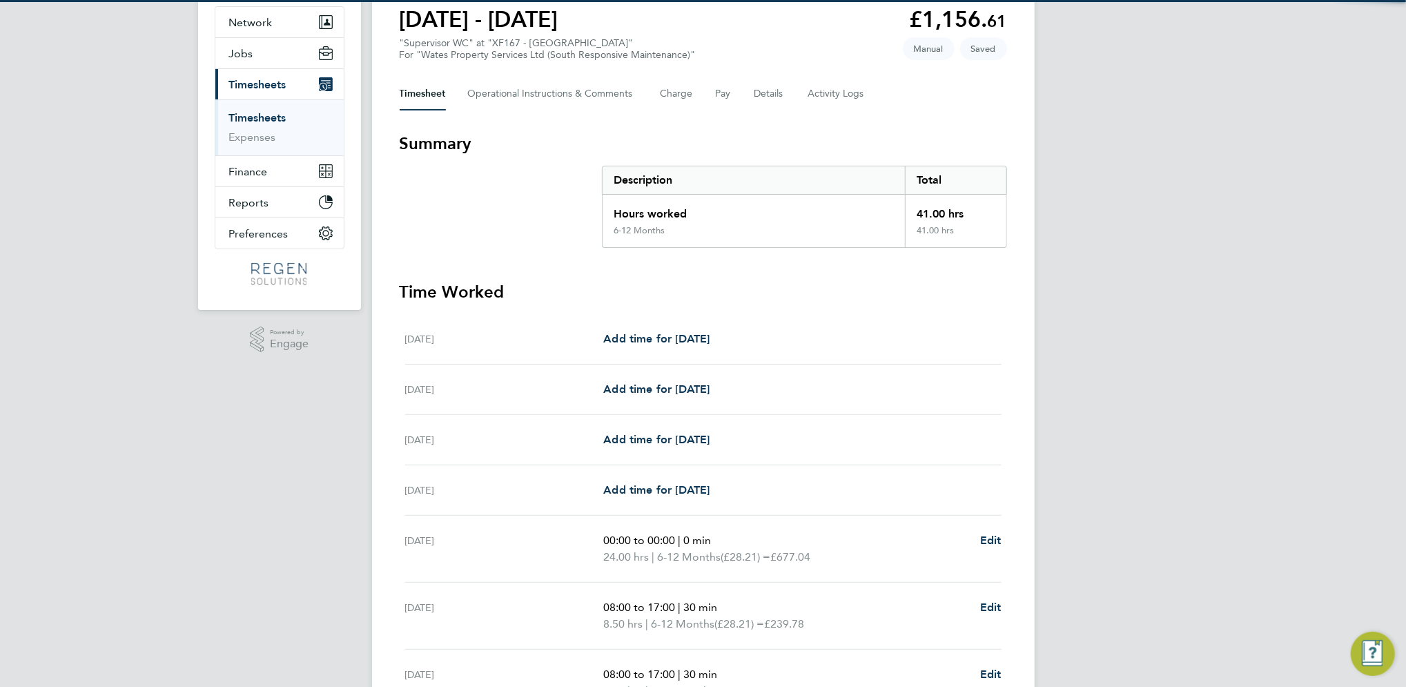
scroll to position [184, 0]
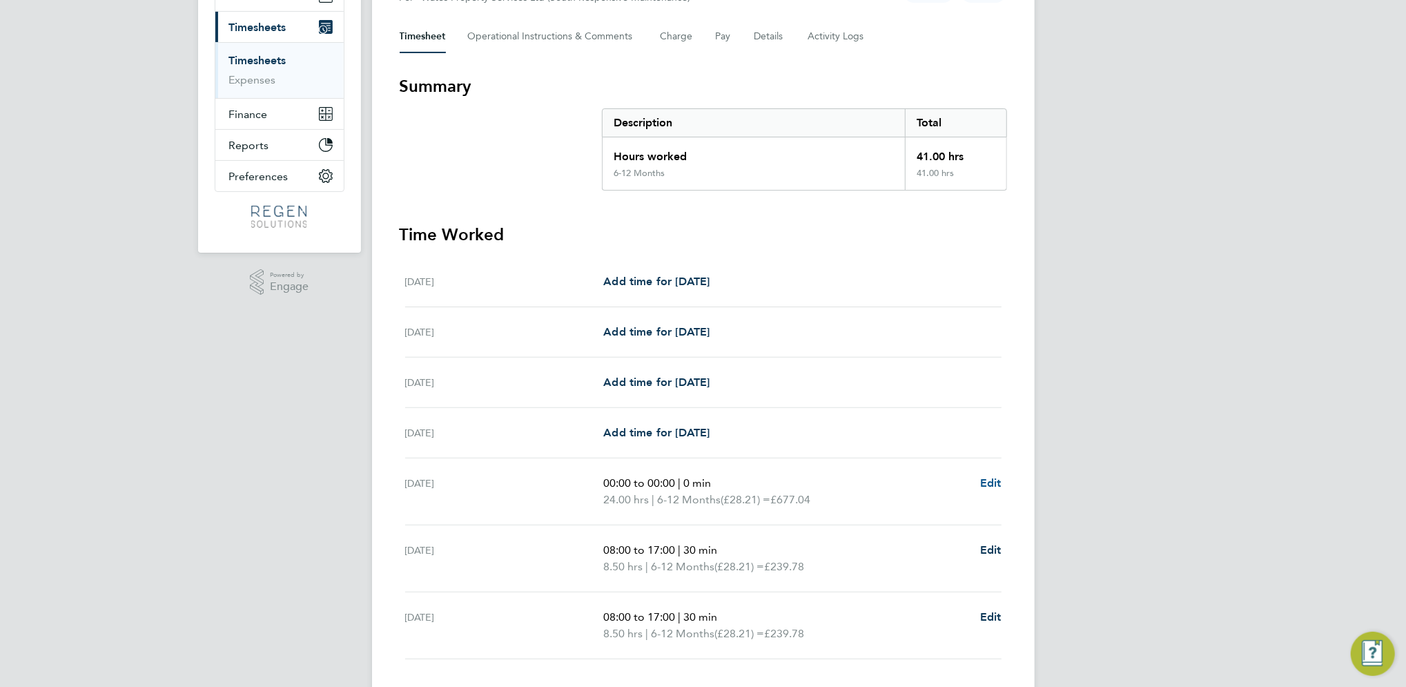
click at [997, 484] on span "Edit" at bounding box center [990, 482] width 21 height 13
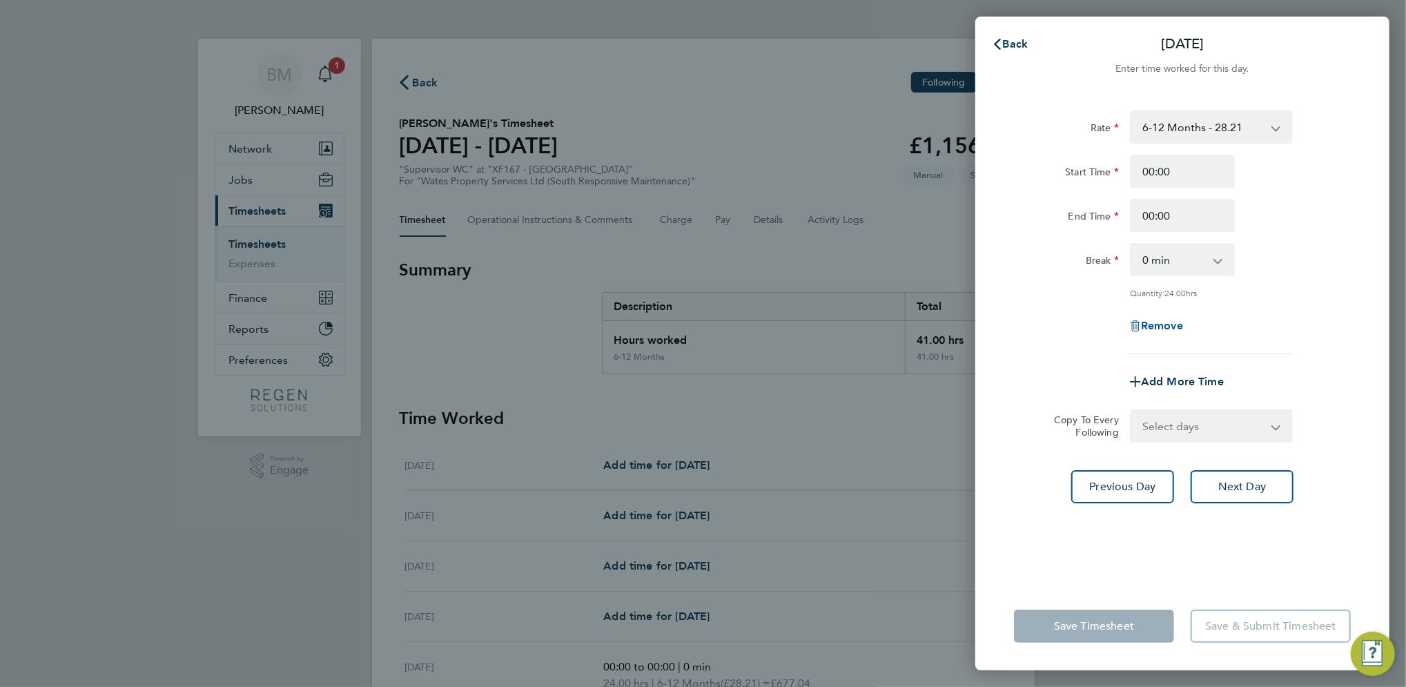
click at [1154, 322] on span "Remove" at bounding box center [1162, 325] width 42 height 13
select select "null"
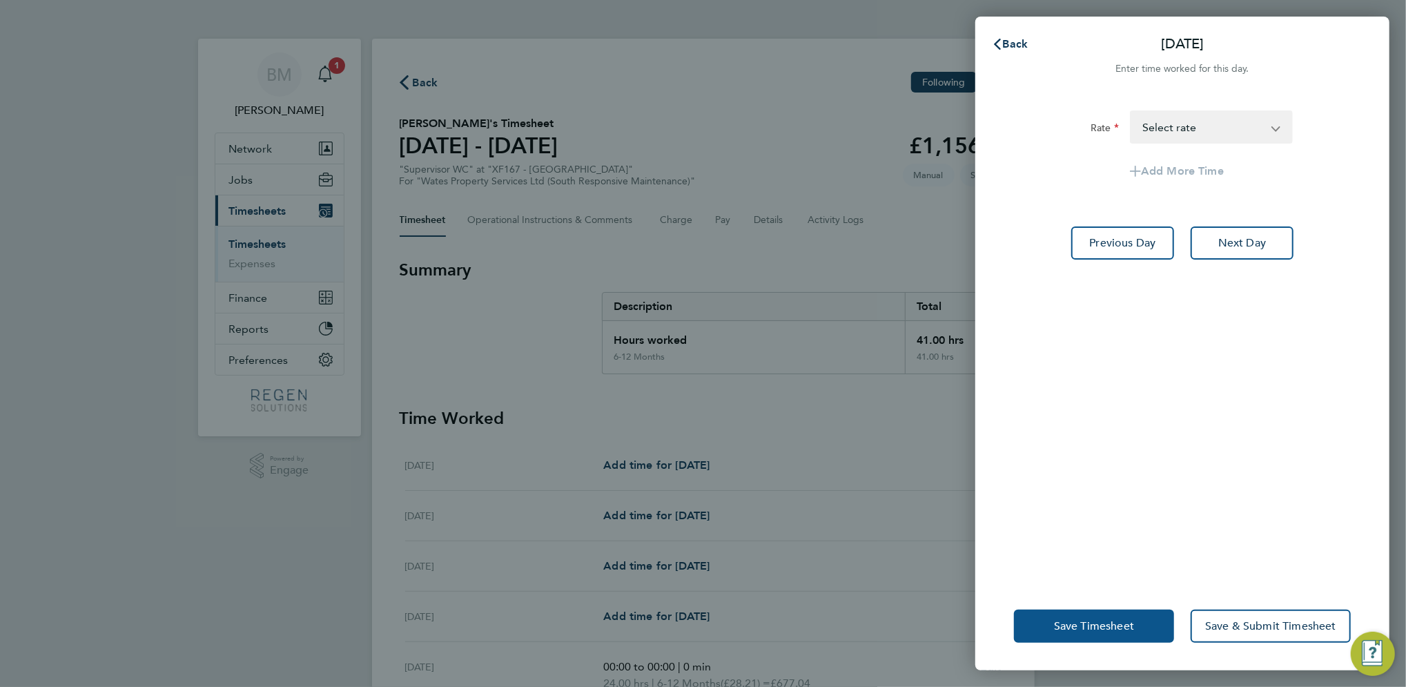
click at [1085, 622] on span "Save Timesheet" at bounding box center [1094, 626] width 80 height 14
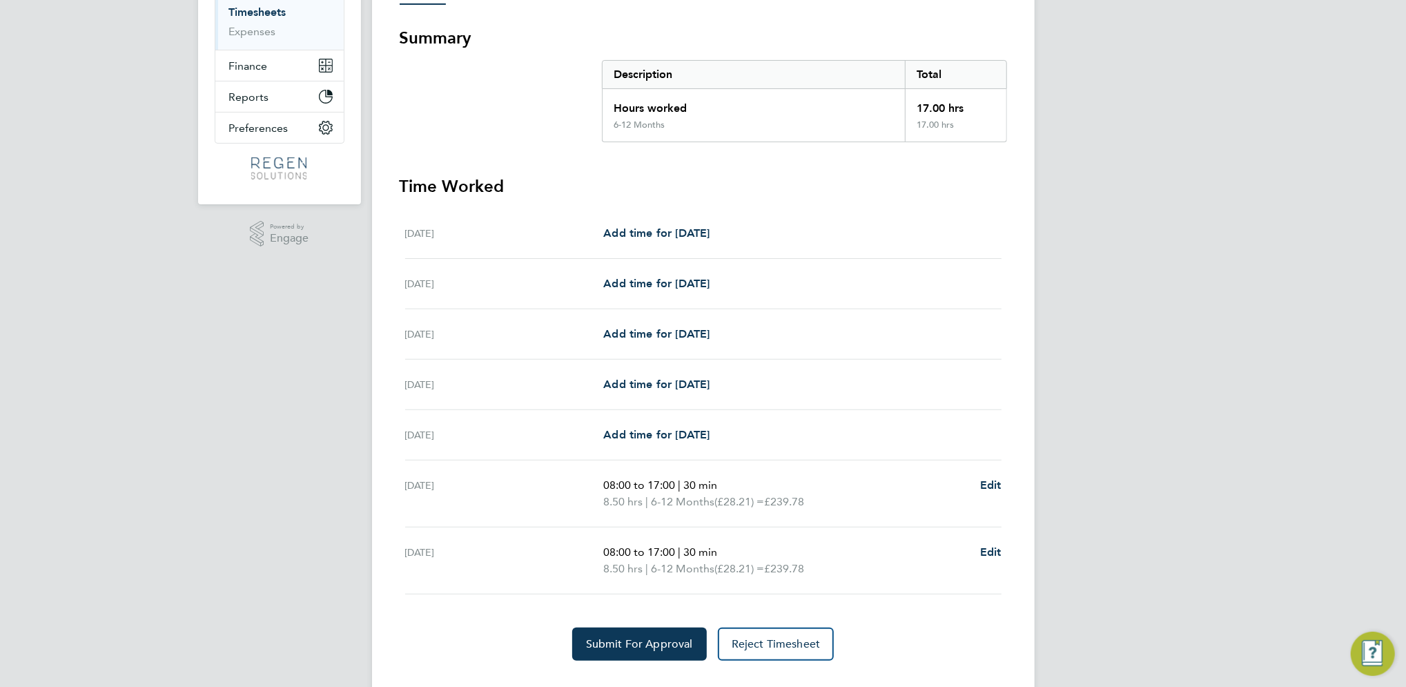
scroll to position [258, 0]
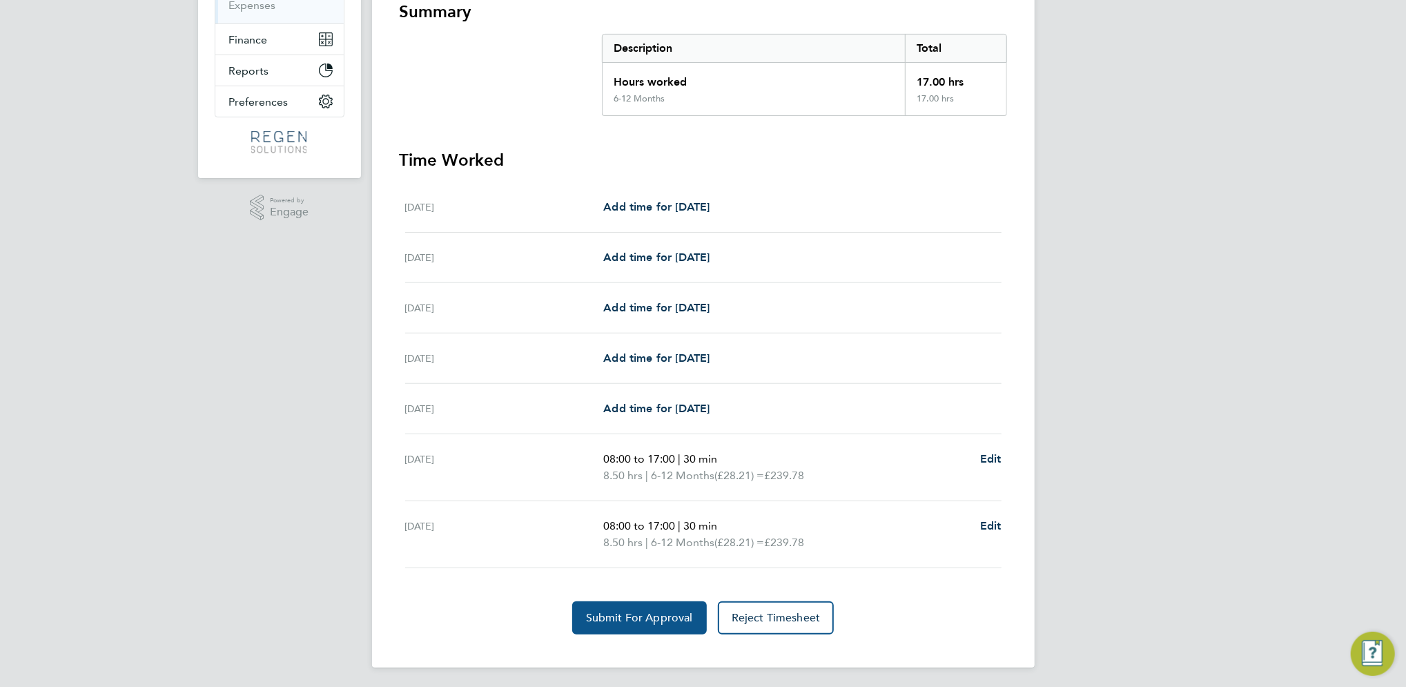
click at [649, 613] on span "Submit For Approval" at bounding box center [639, 618] width 107 height 14
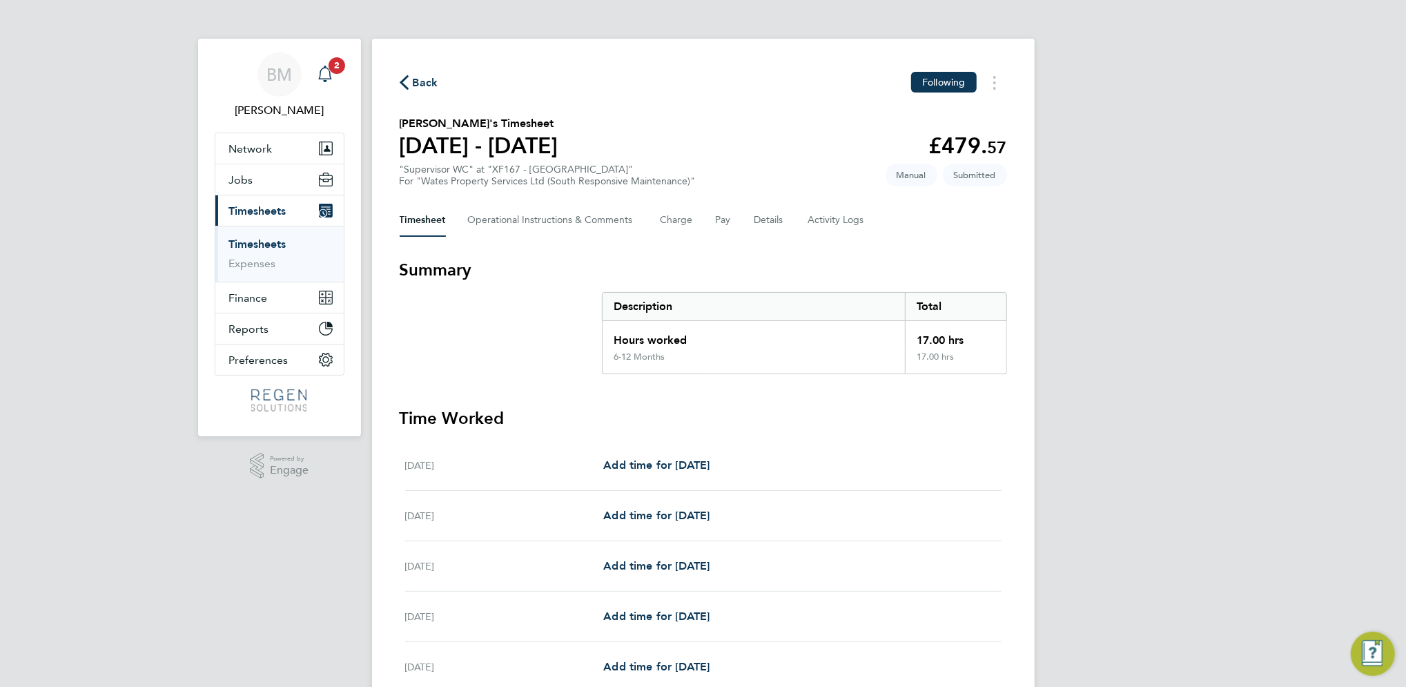
click at [326, 77] on icon "Main navigation" at bounding box center [325, 74] width 17 height 17
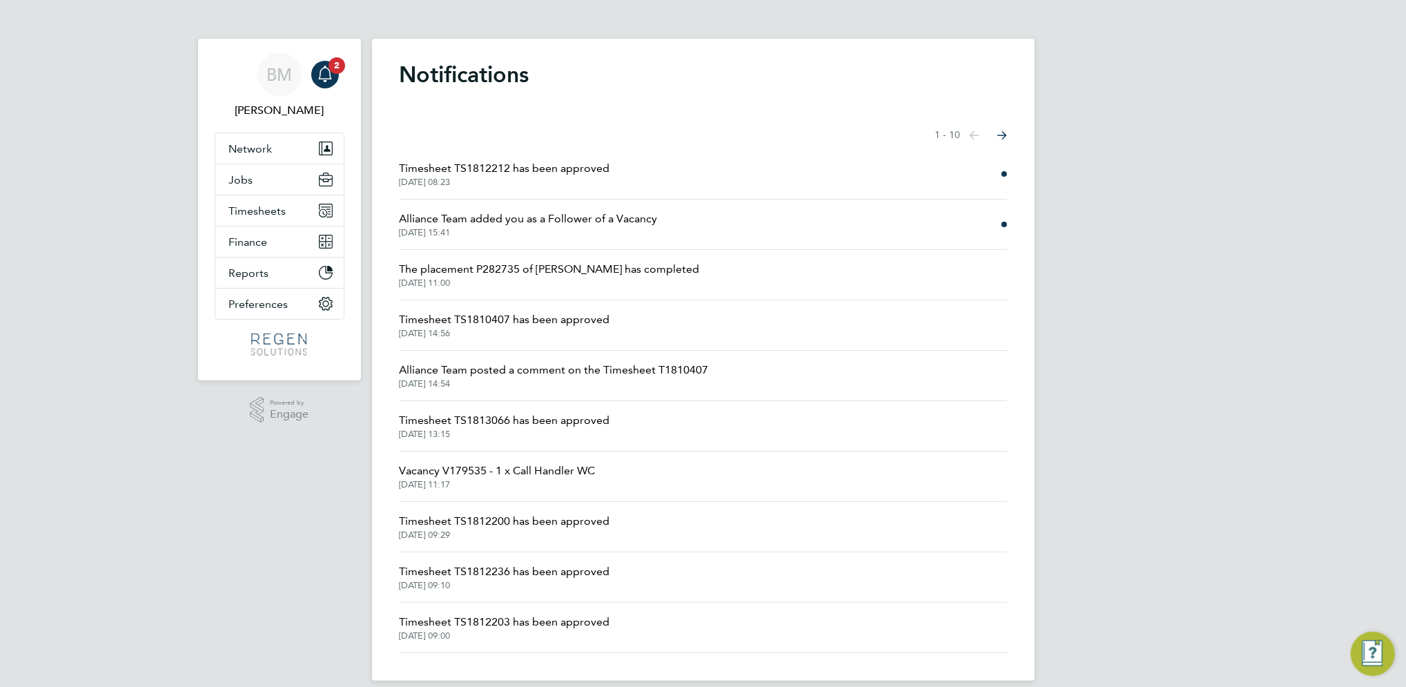
click at [563, 173] on span "Timesheet TS1812212 has been approved" at bounding box center [505, 168] width 210 height 17
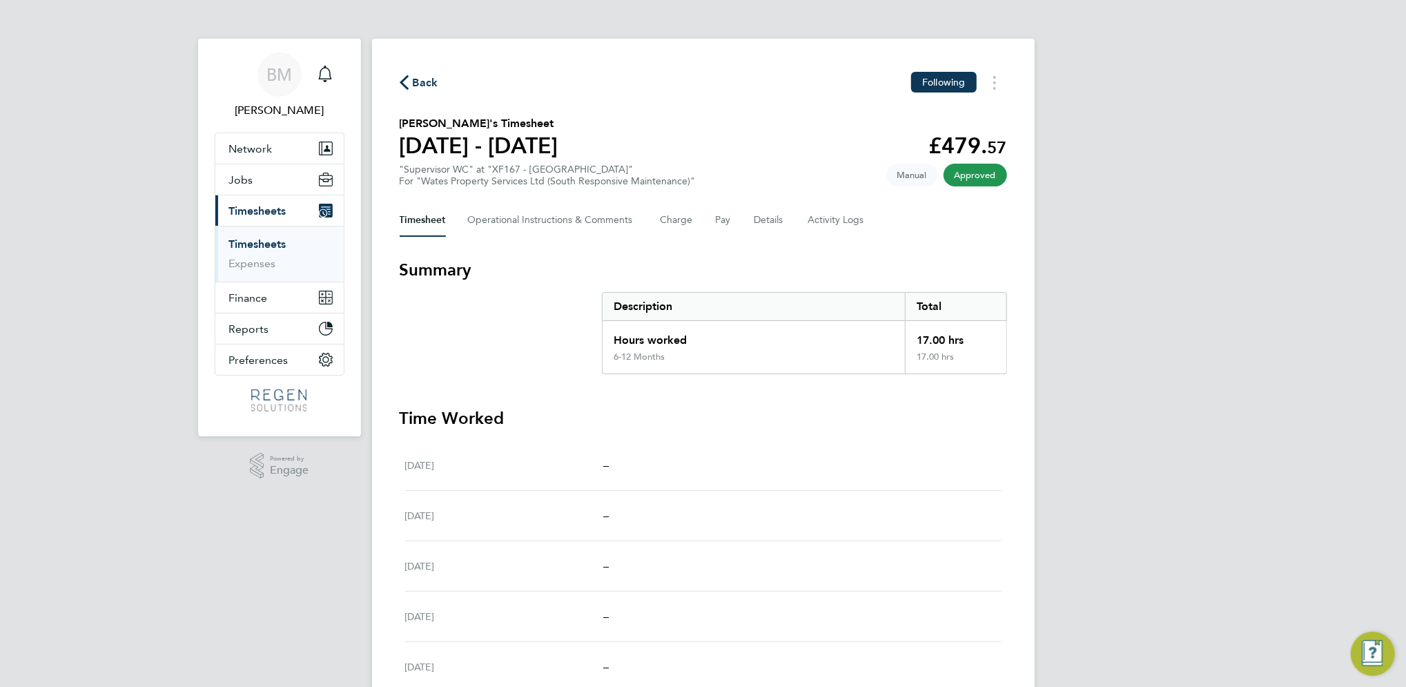
click at [265, 244] on link "Timesheets" at bounding box center [257, 243] width 57 height 13
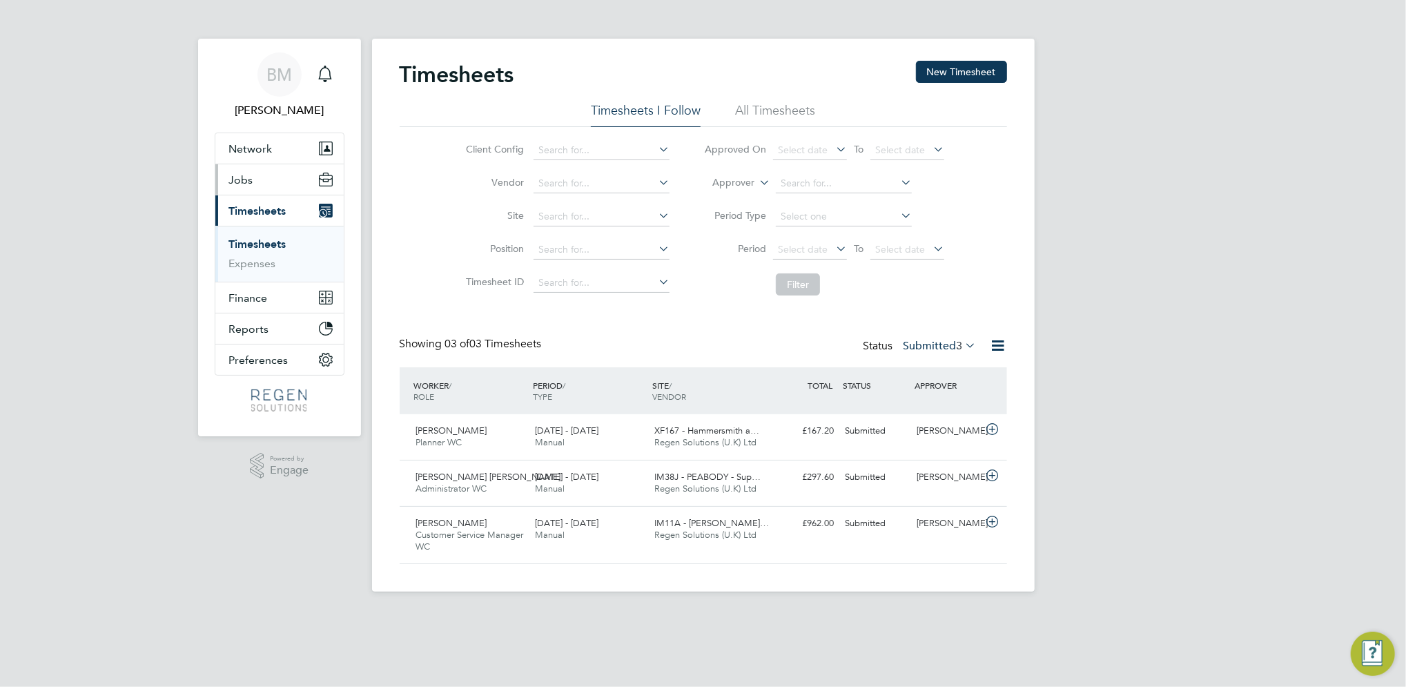
click at [244, 182] on span "Jobs" at bounding box center [241, 179] width 24 height 13
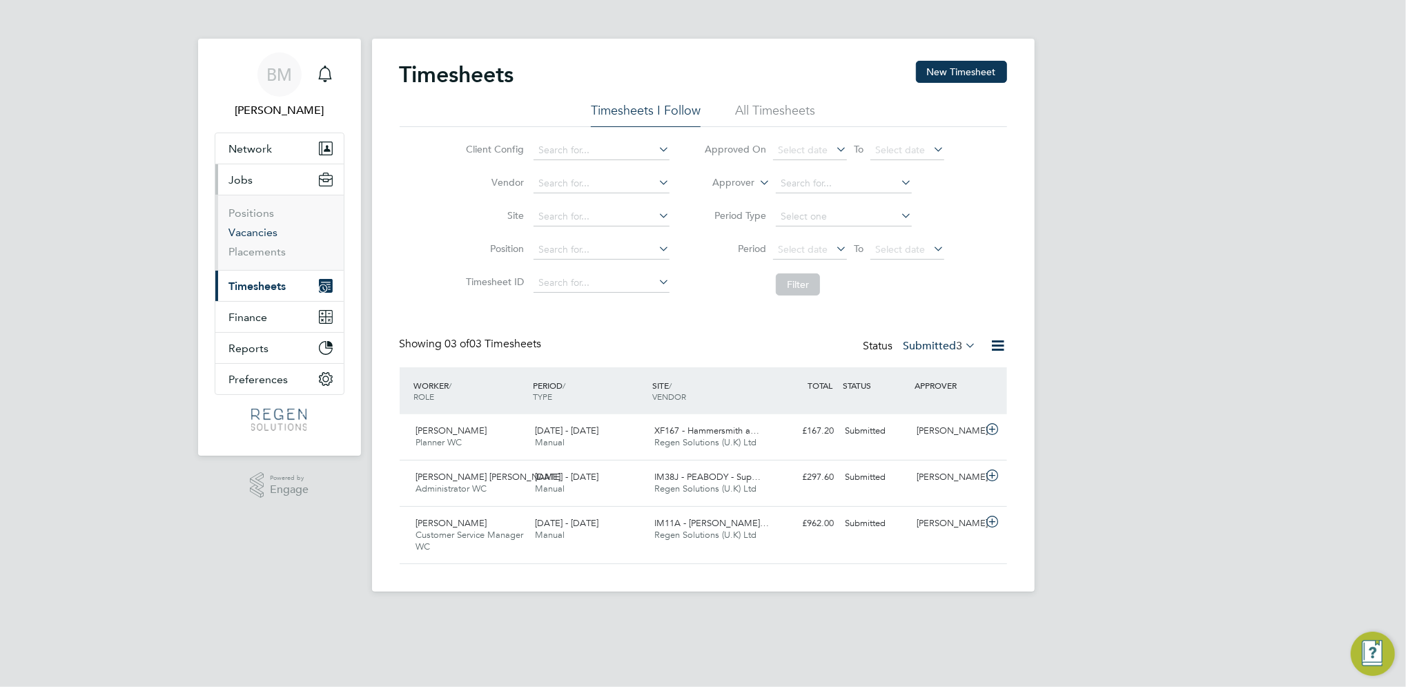
click at [265, 235] on link "Vacancies" at bounding box center [253, 232] width 49 height 13
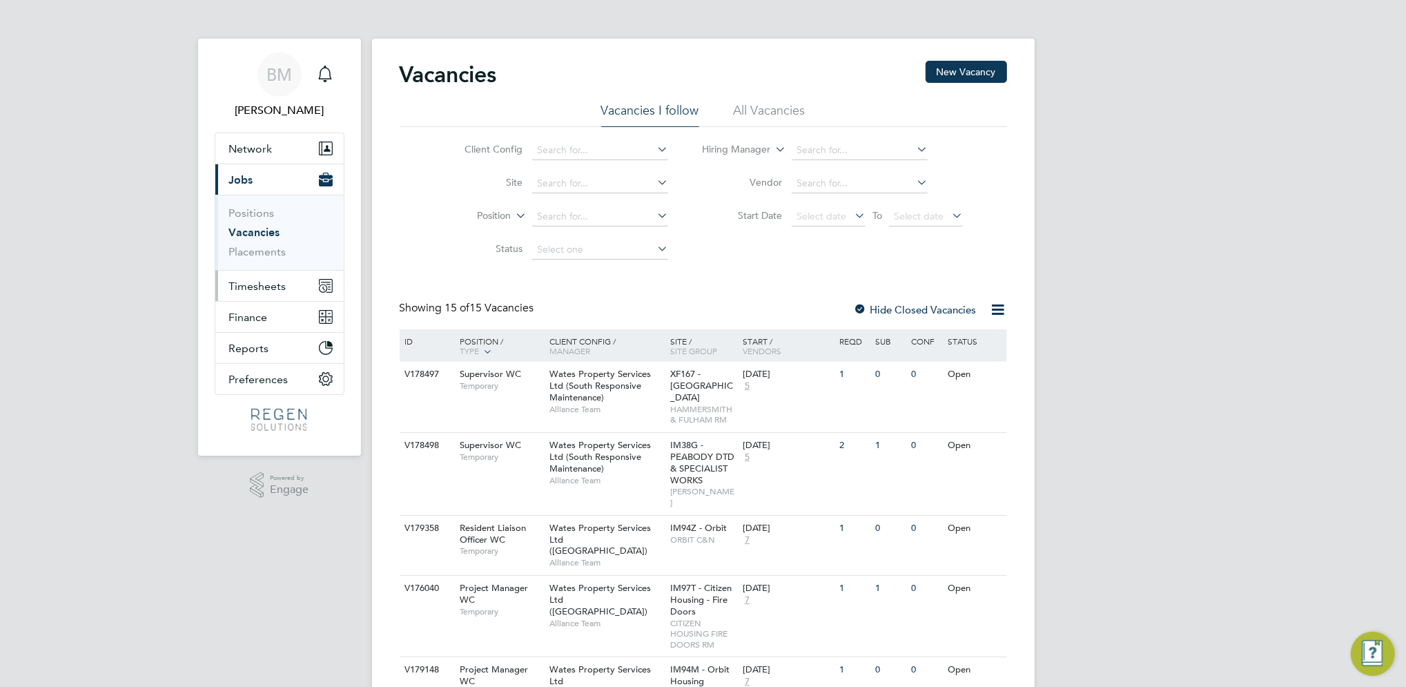
click at [257, 300] on button "Timesheets" at bounding box center [279, 285] width 128 height 30
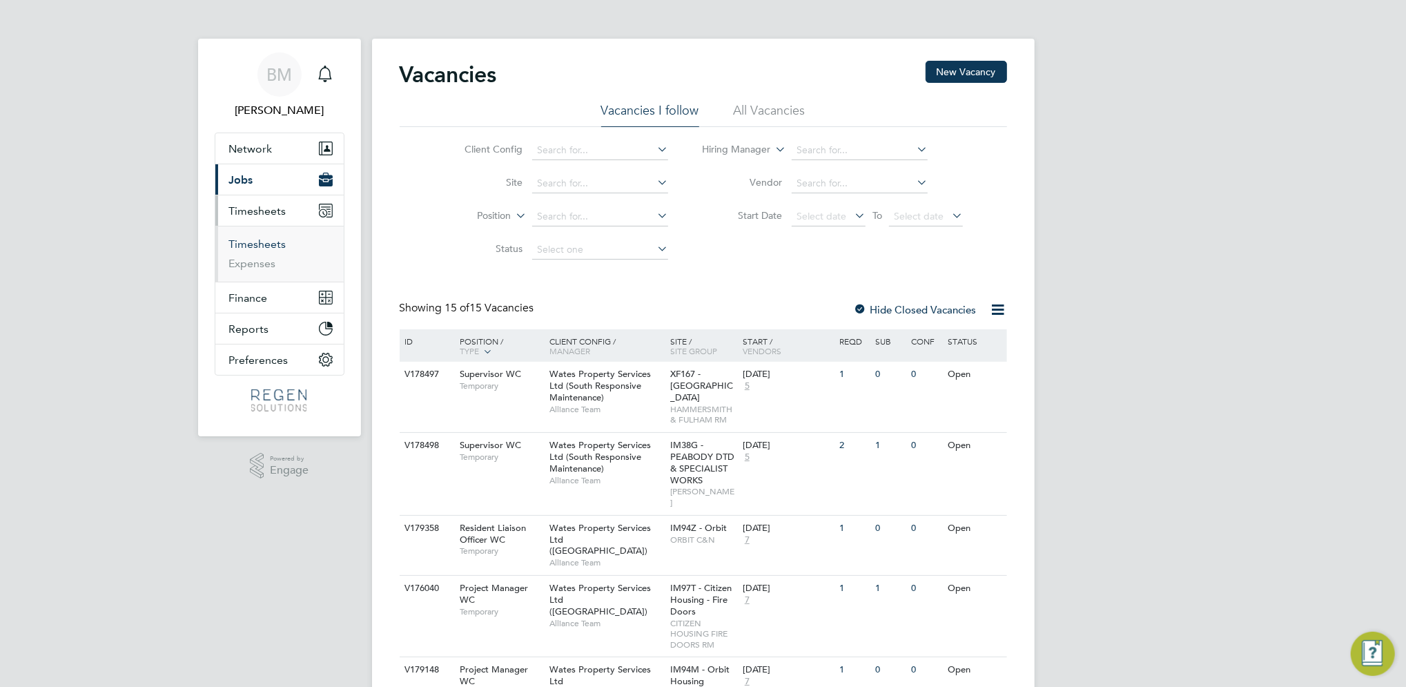
click at [262, 244] on link "Timesheets" at bounding box center [257, 243] width 57 height 13
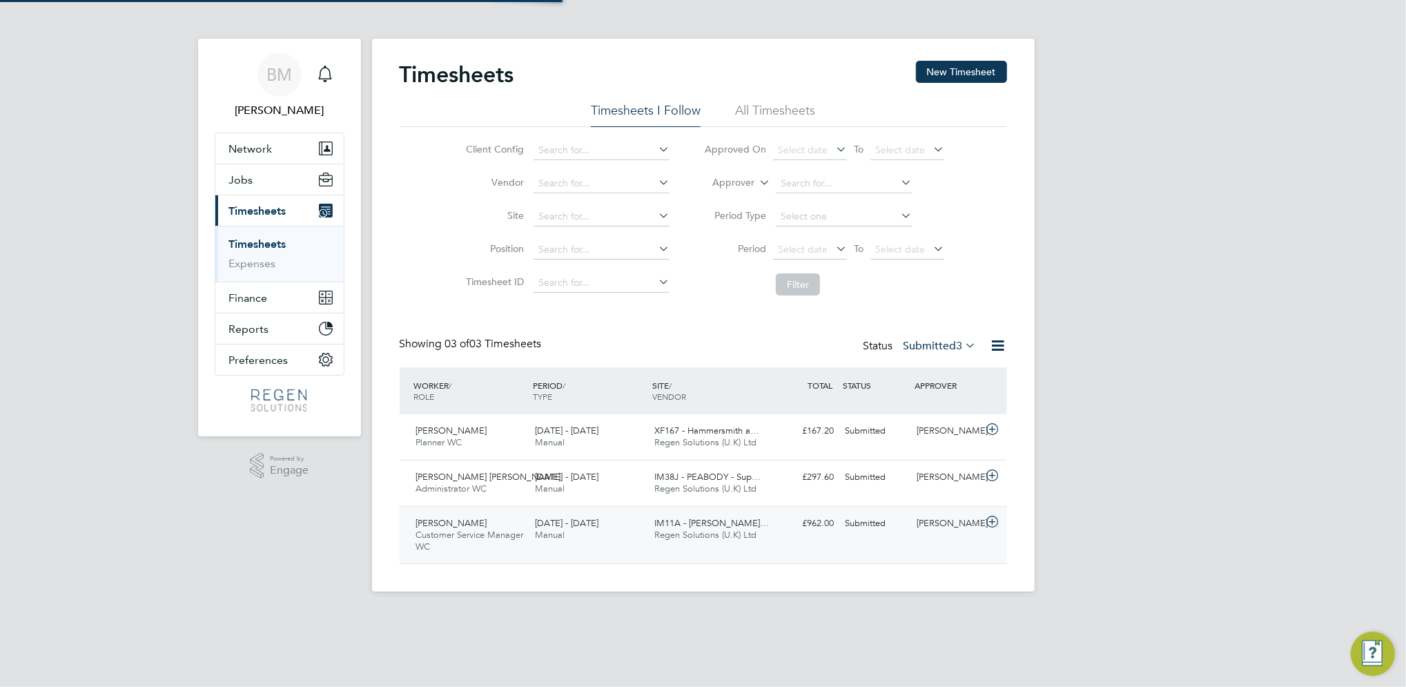
scroll to position [47, 119]
click at [927, 351] on label "Submitted 3" at bounding box center [939, 346] width 73 height 14
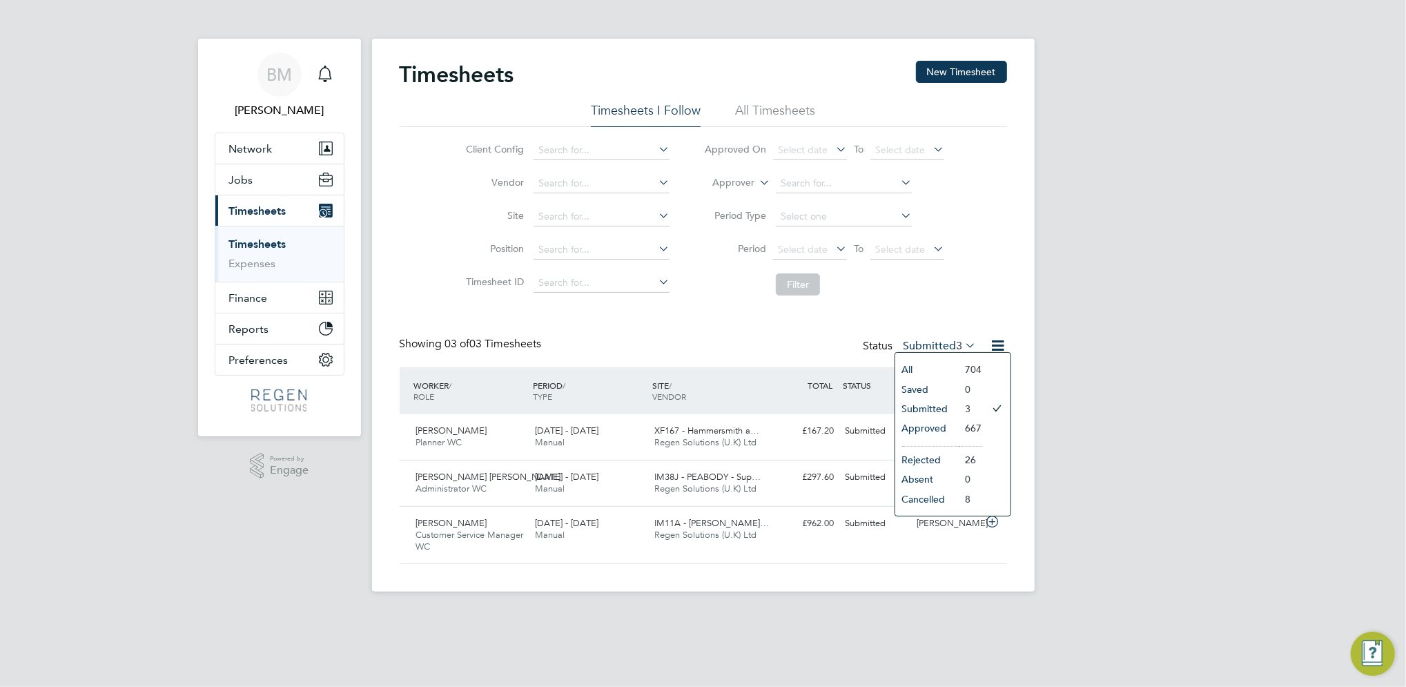
click at [942, 432] on li "Approved" at bounding box center [926, 427] width 63 height 19
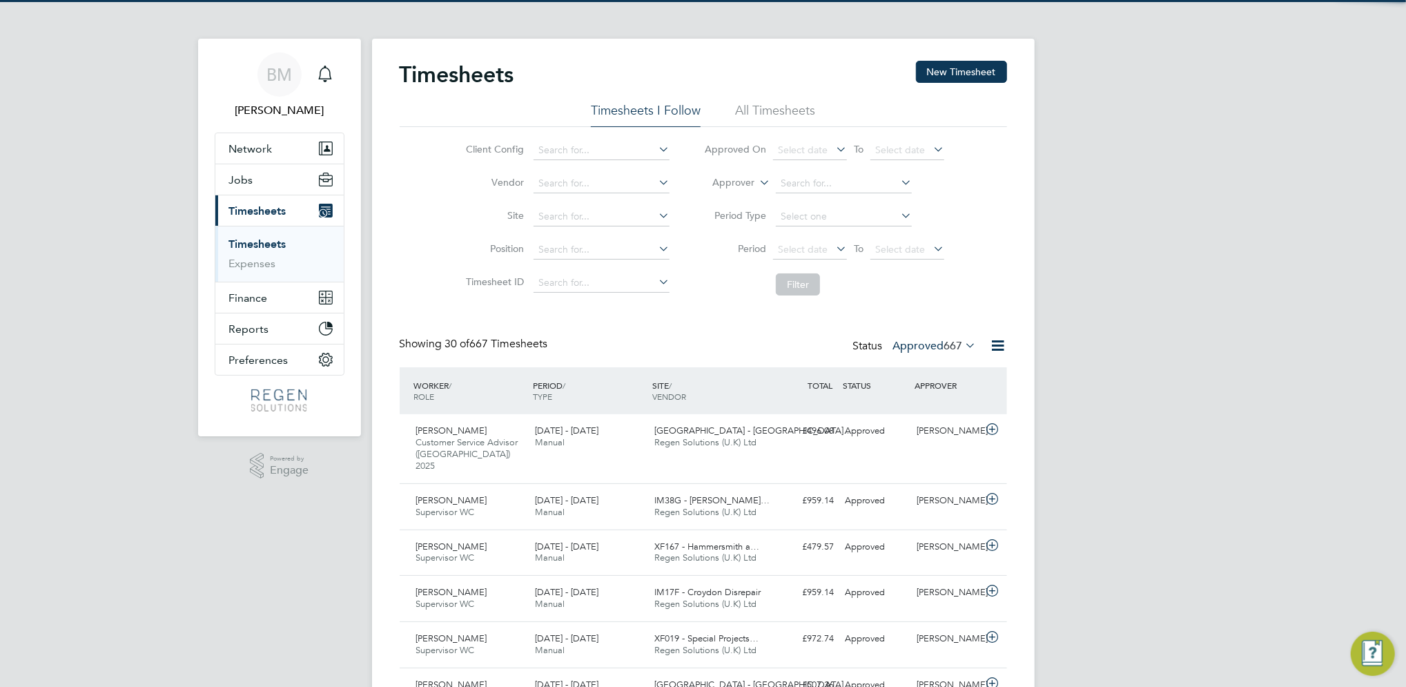
scroll to position [35, 119]
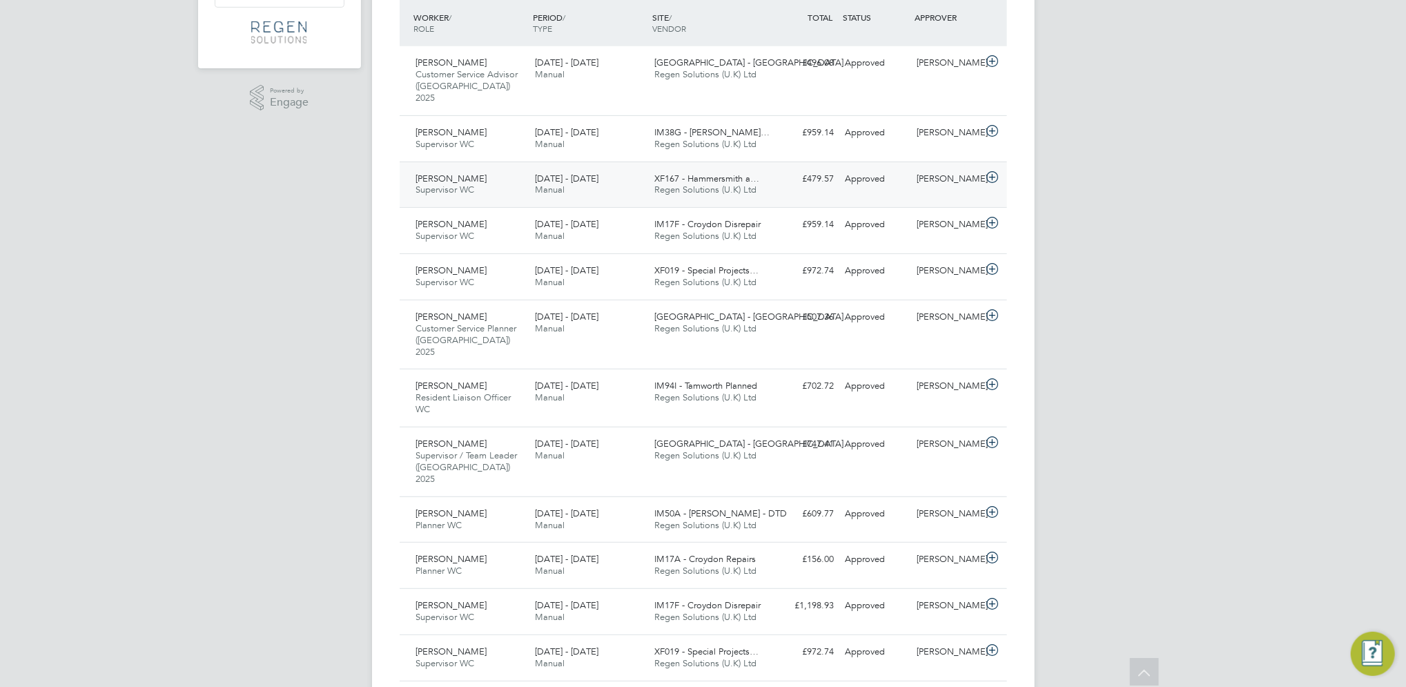
click at [472, 168] on div "[PERSON_NAME] Supervisor WC [DATE] - [DATE]" at bounding box center [470, 185] width 119 height 35
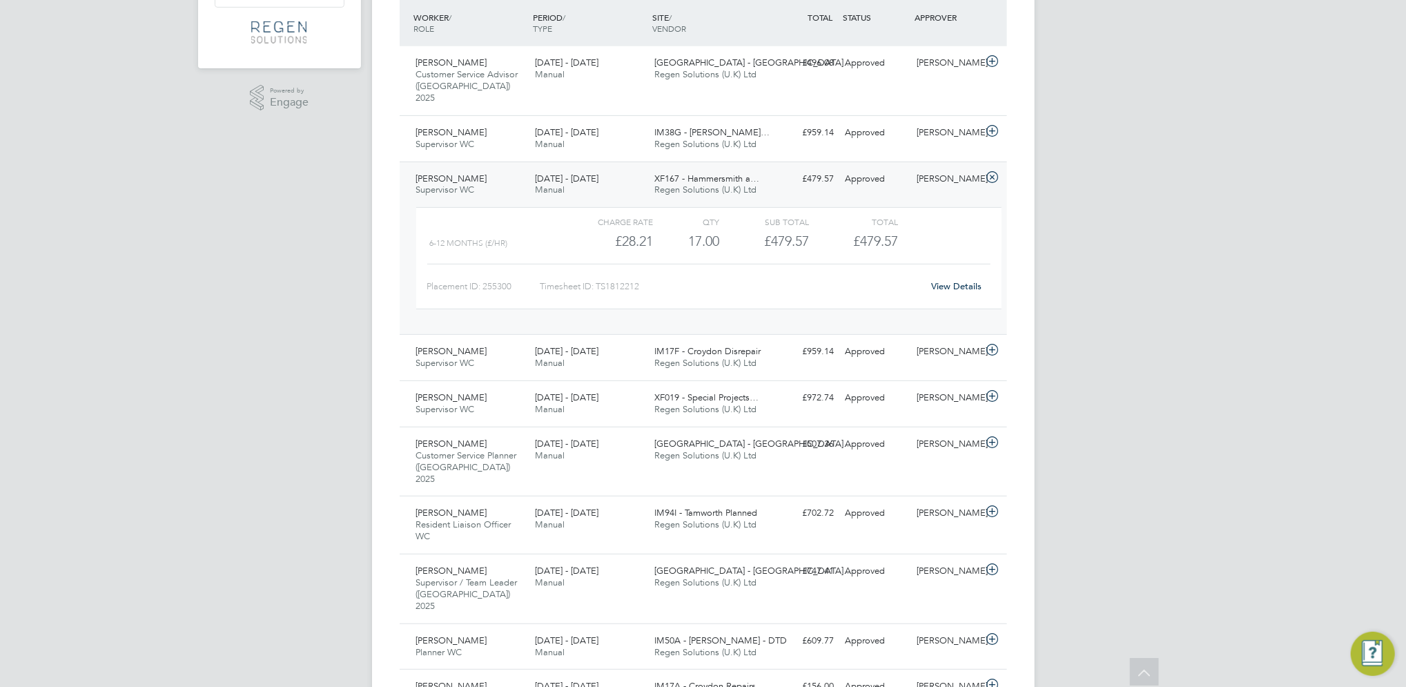
click at [509, 168] on div "[PERSON_NAME] Supervisor WC [DATE] - [DATE]" at bounding box center [470, 185] width 119 height 35
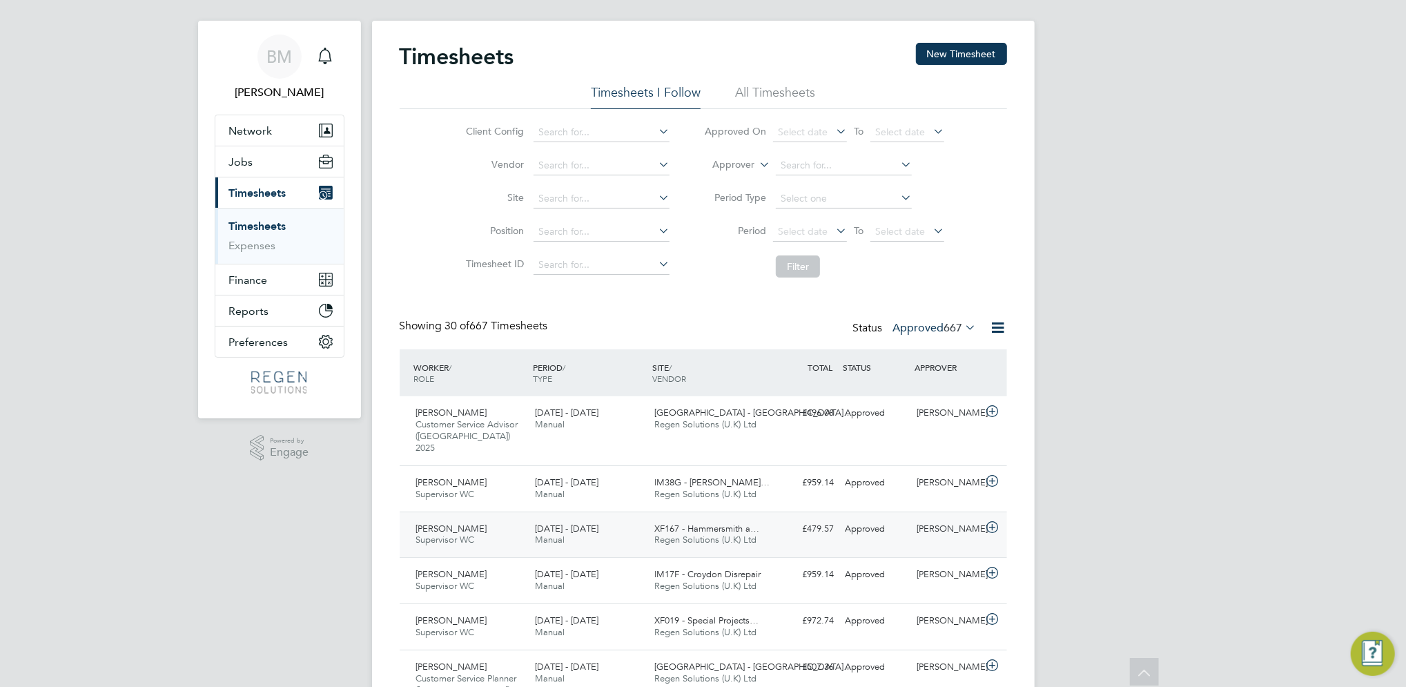
scroll to position [0, 0]
